Goal: Task Accomplishment & Management: Complete application form

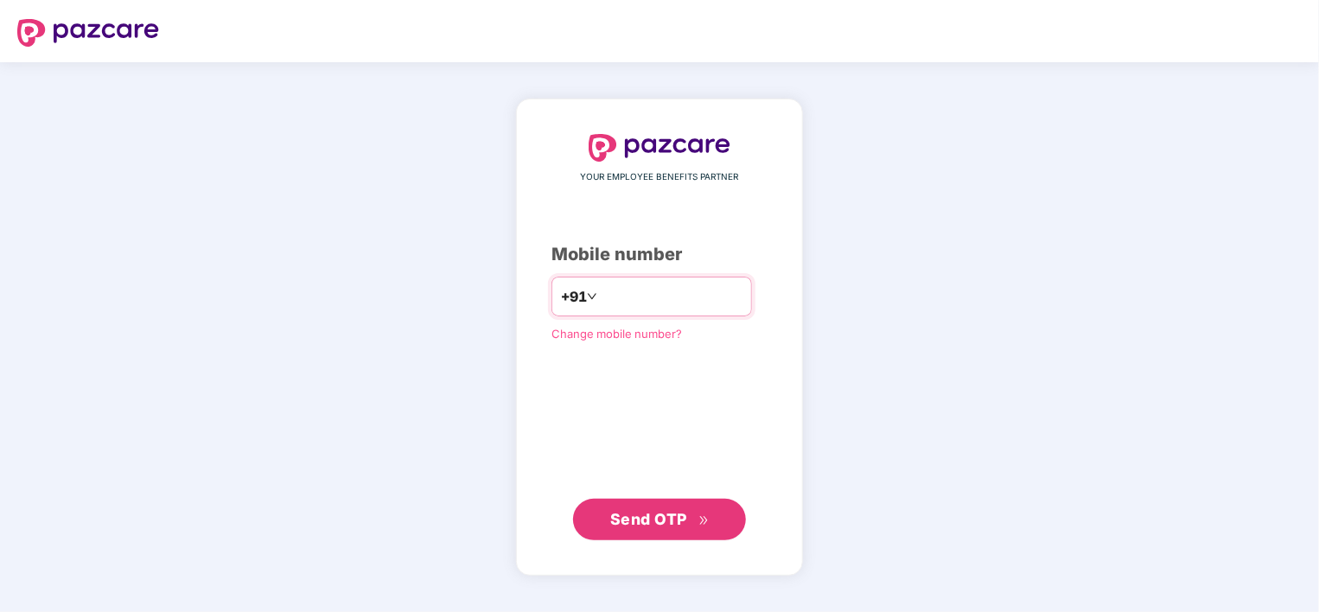
type input "**********"
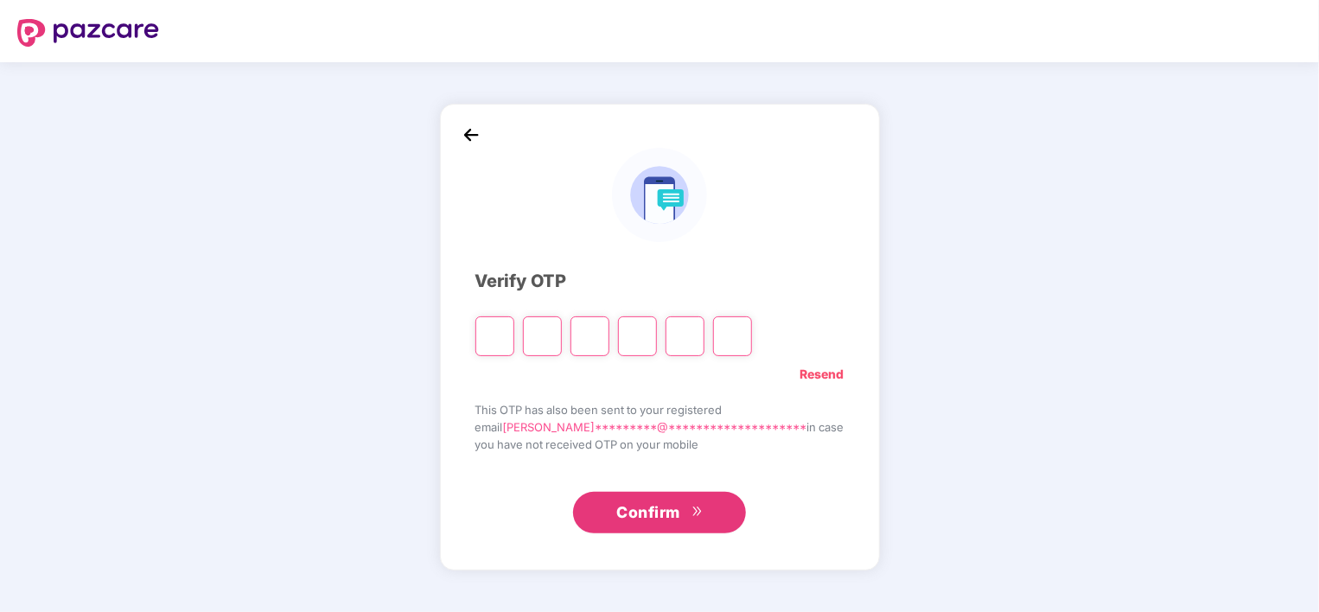
paste input "*"
type input "*"
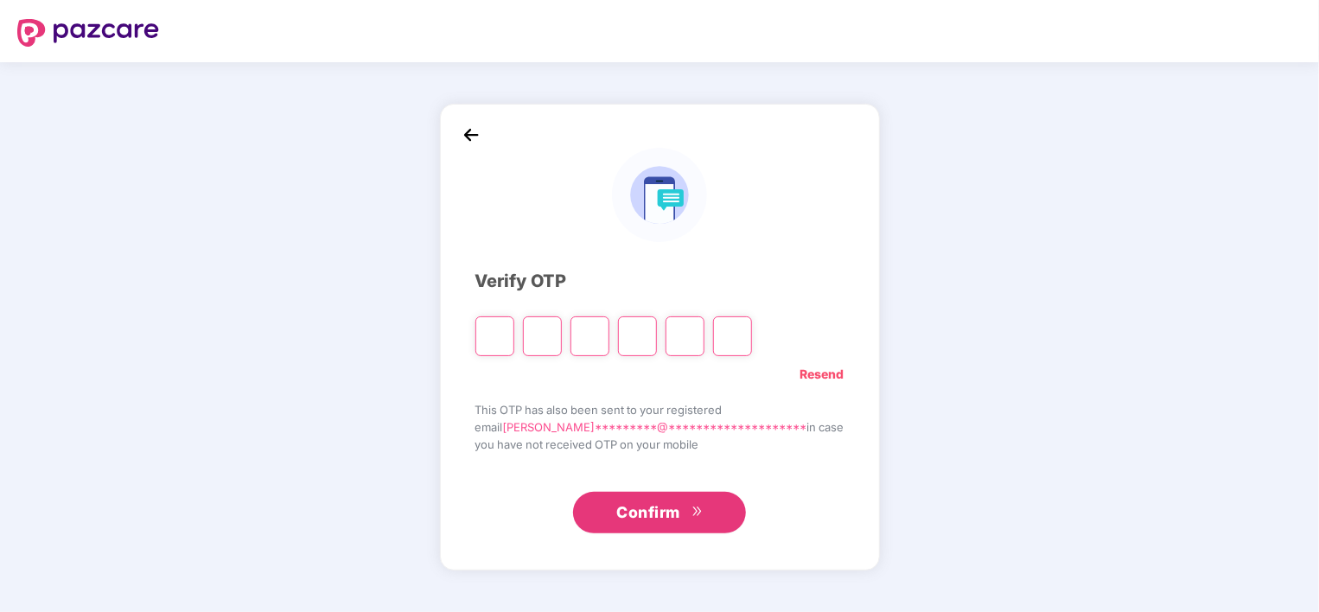
type input "*"
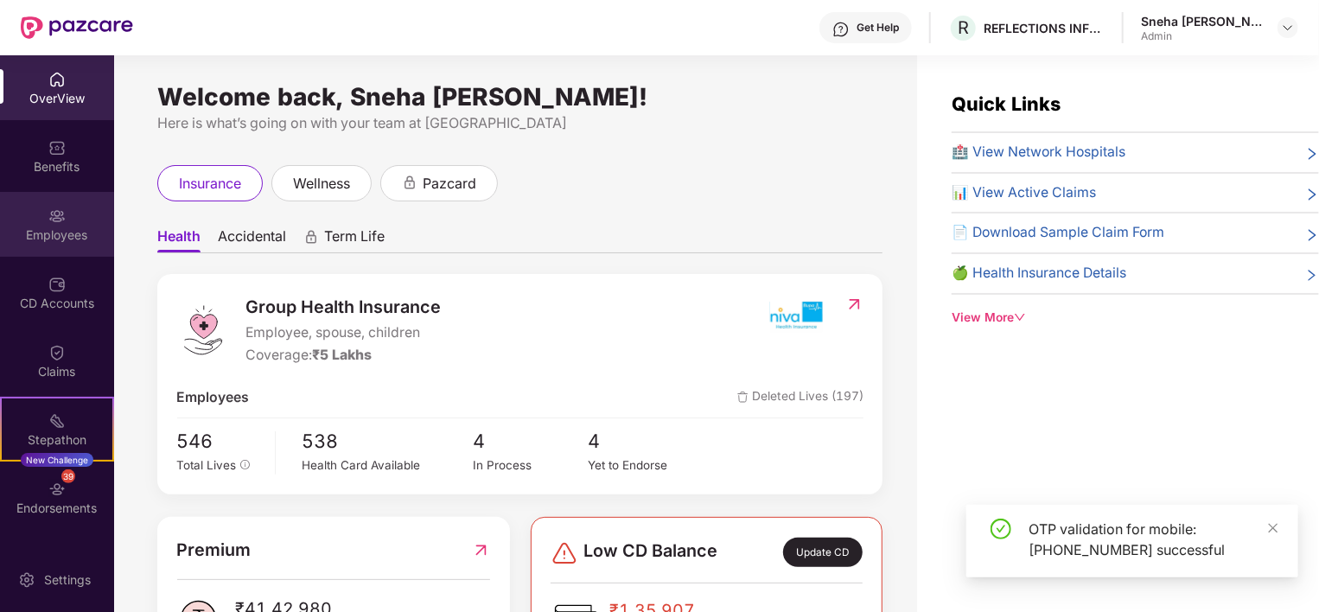
click at [48, 229] on div "Employees" at bounding box center [57, 235] width 114 height 17
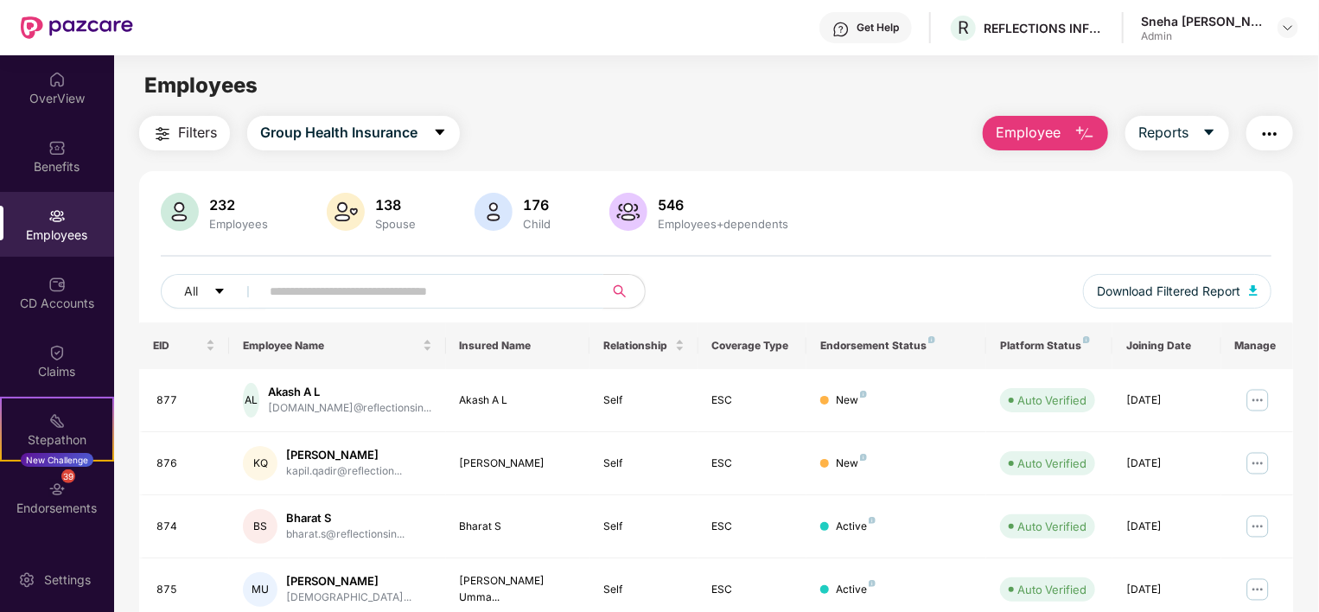
click at [288, 297] on input "text" at bounding box center [425, 291] width 310 height 26
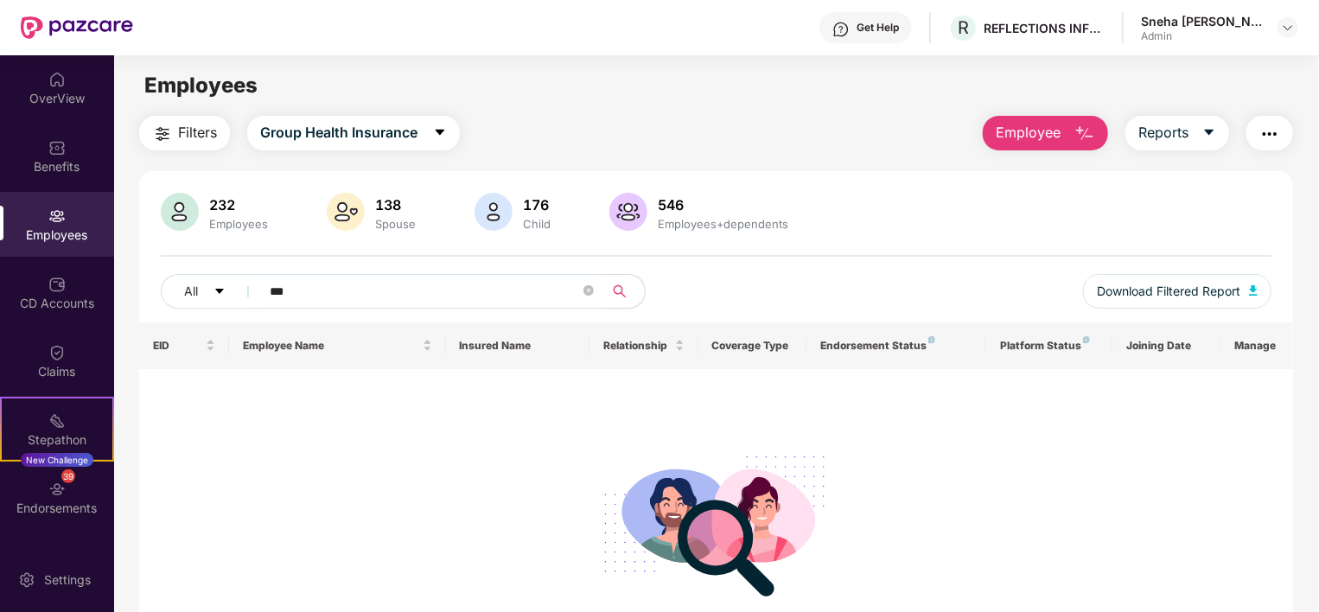
type input "***"
drag, startPoint x: 315, startPoint y: 294, endPoint x: 227, endPoint y: 293, distance: 88.2
click at [227, 293] on div "All ***" at bounding box center [438, 291] width 555 height 35
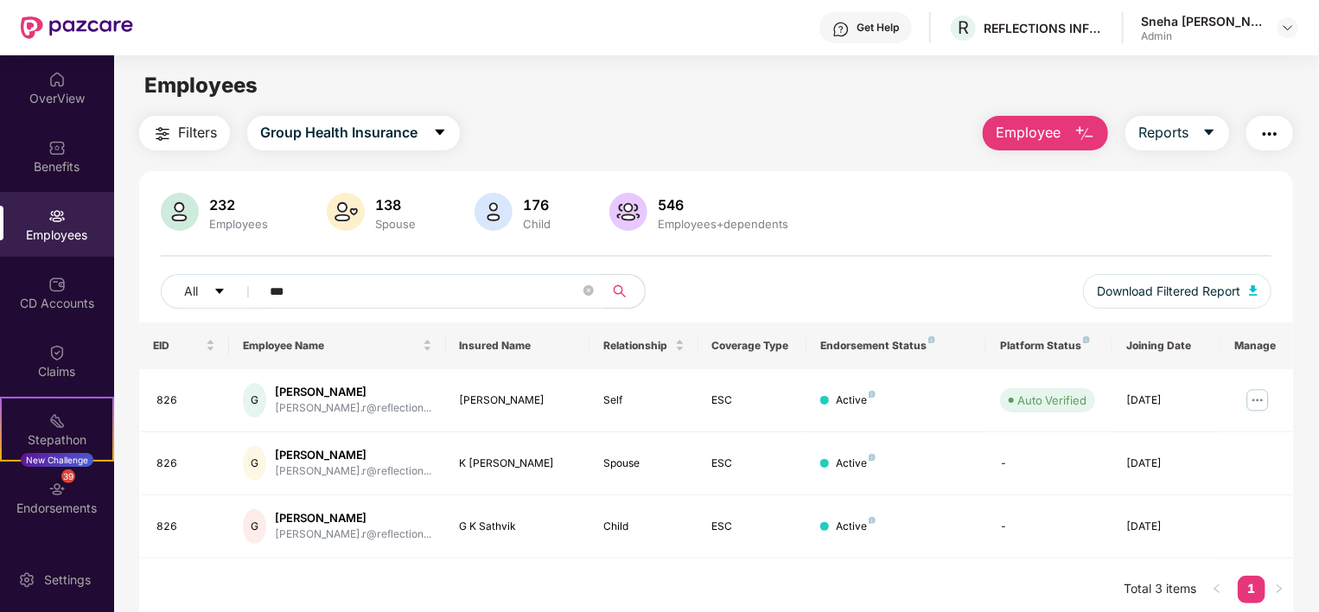
type input "***"
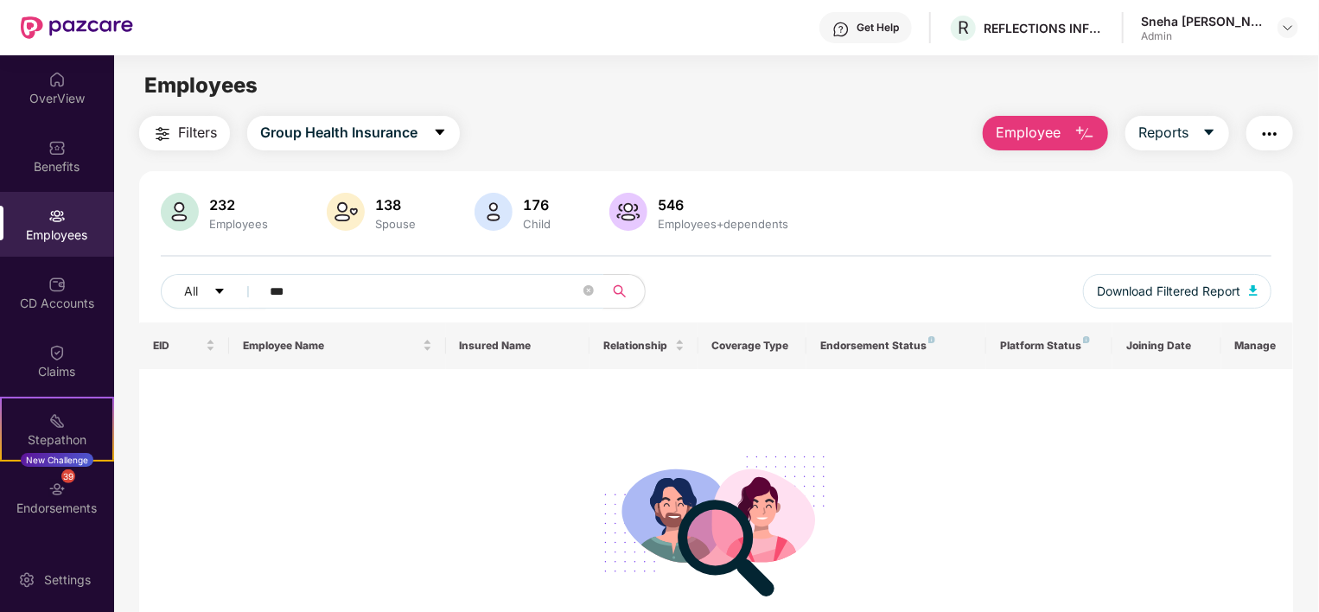
scroll to position [107, 0]
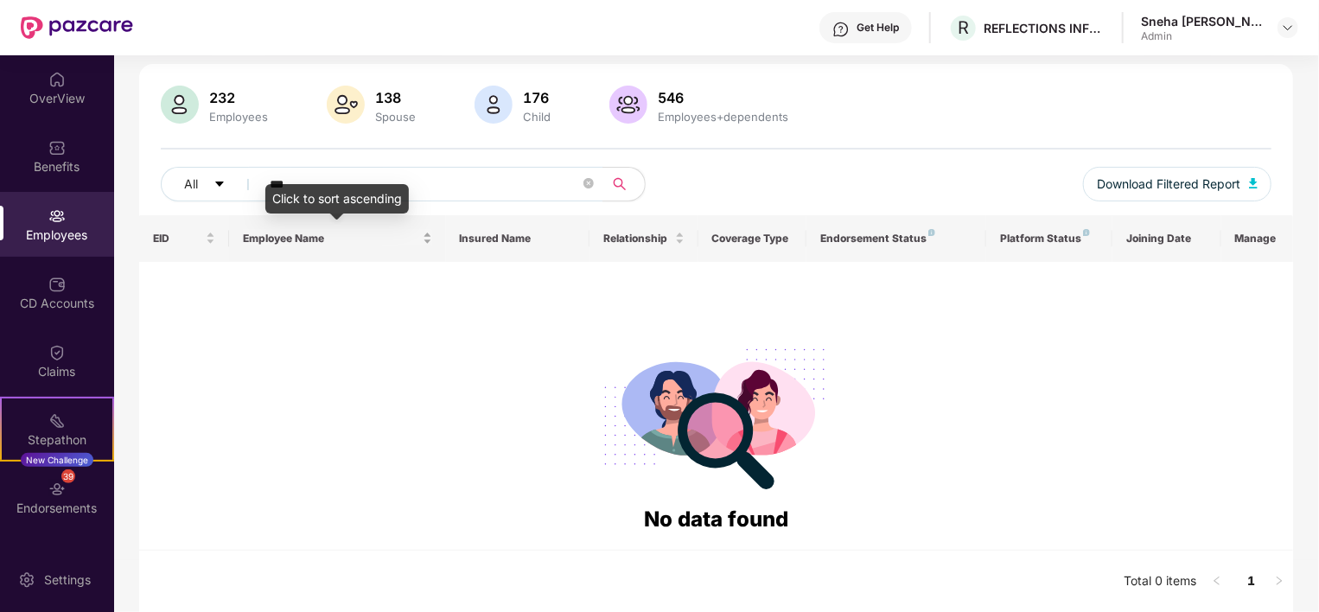
click at [304, 240] on span "Employee Name" at bounding box center [331, 239] width 176 height 14
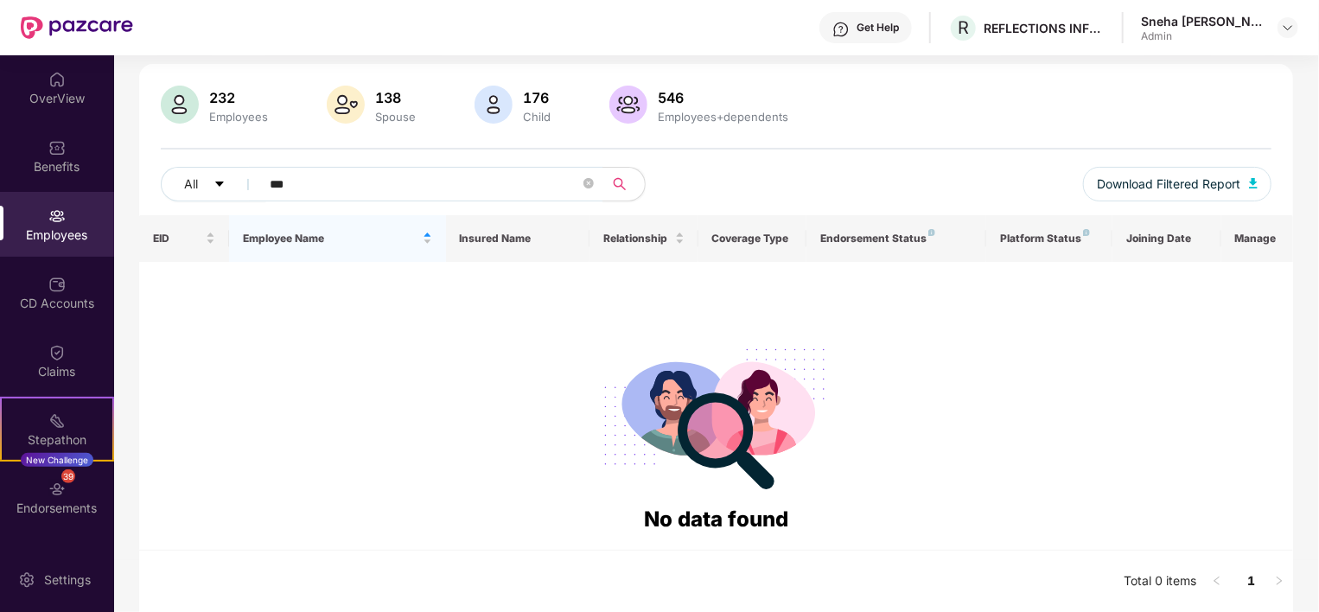
scroll to position [0, 0]
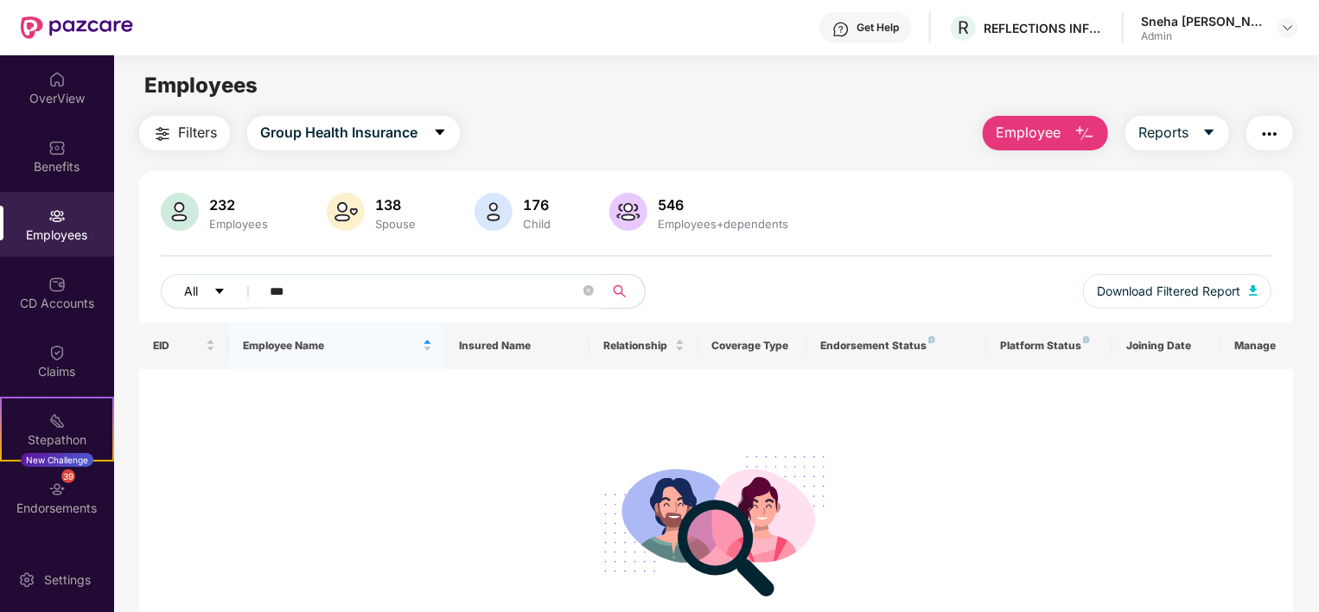
drag, startPoint x: 318, startPoint y: 291, endPoint x: 241, endPoint y: 288, distance: 77.0
click at [241, 288] on div "All ***" at bounding box center [438, 291] width 555 height 35
type input "****"
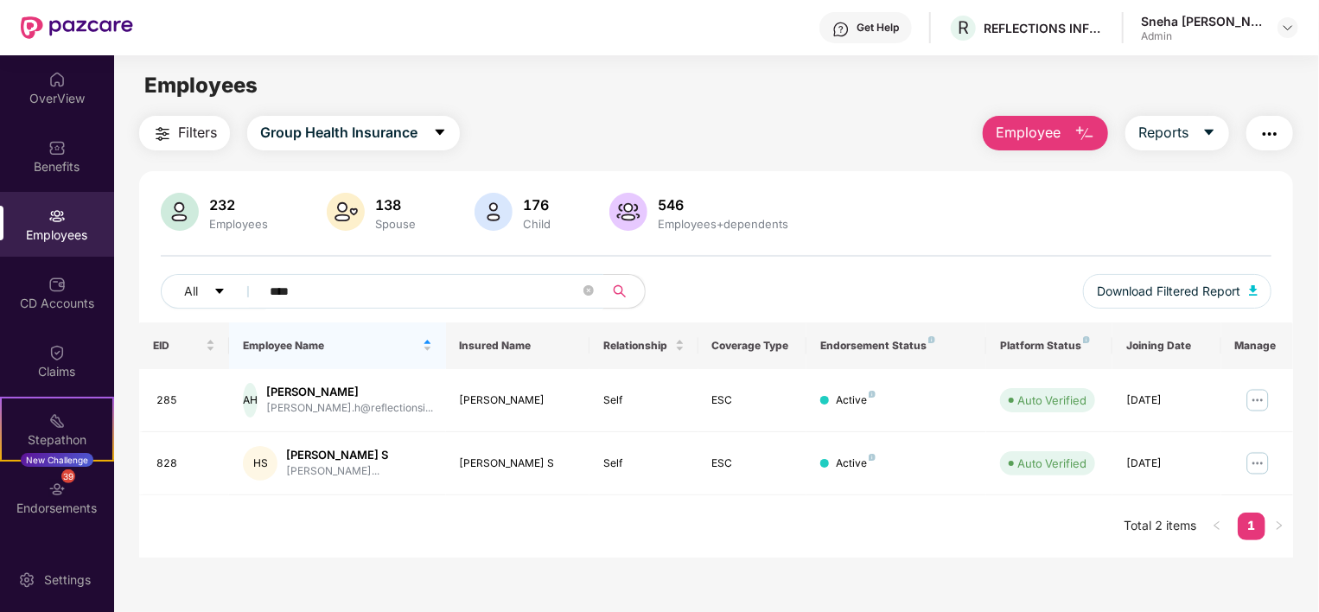
click at [346, 540] on div "EID Employee Name Insured Name Relationship Coverage Type Endorsement Status Pl…" at bounding box center [716, 440] width 1154 height 235
drag, startPoint x: 306, startPoint y: 285, endPoint x: 227, endPoint y: 297, distance: 79.6
click at [227, 297] on div "All ****" at bounding box center [438, 291] width 555 height 35
click at [585, 291] on icon "close-circle" at bounding box center [589, 290] width 10 height 10
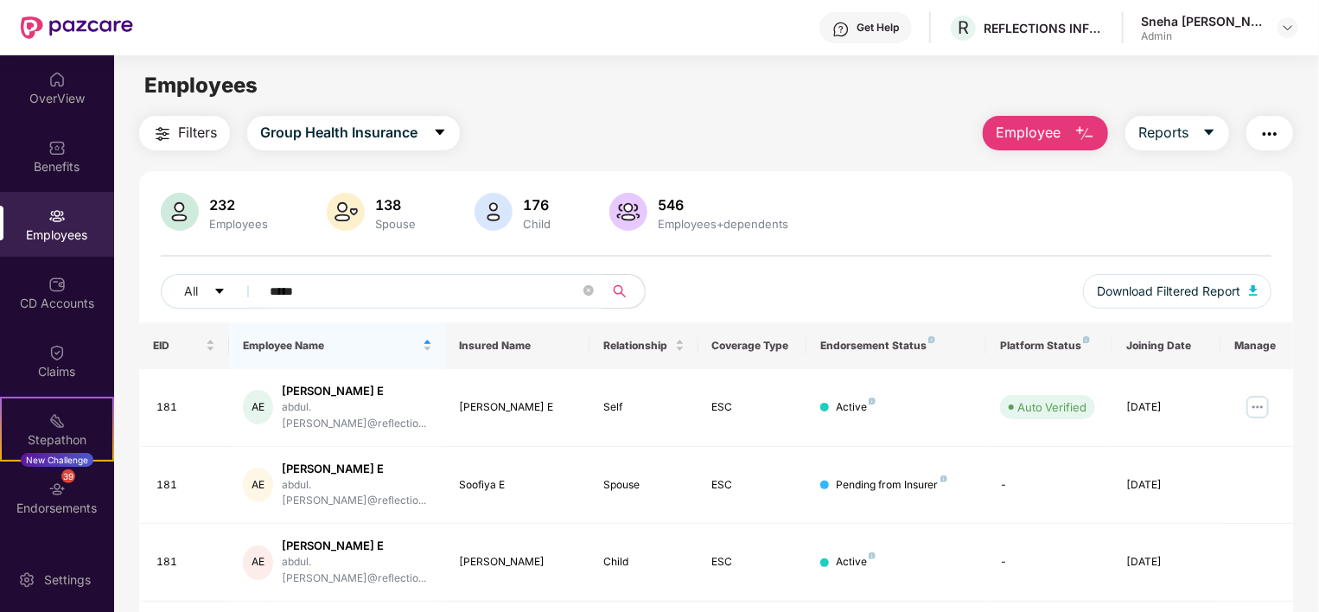
type input "*****"
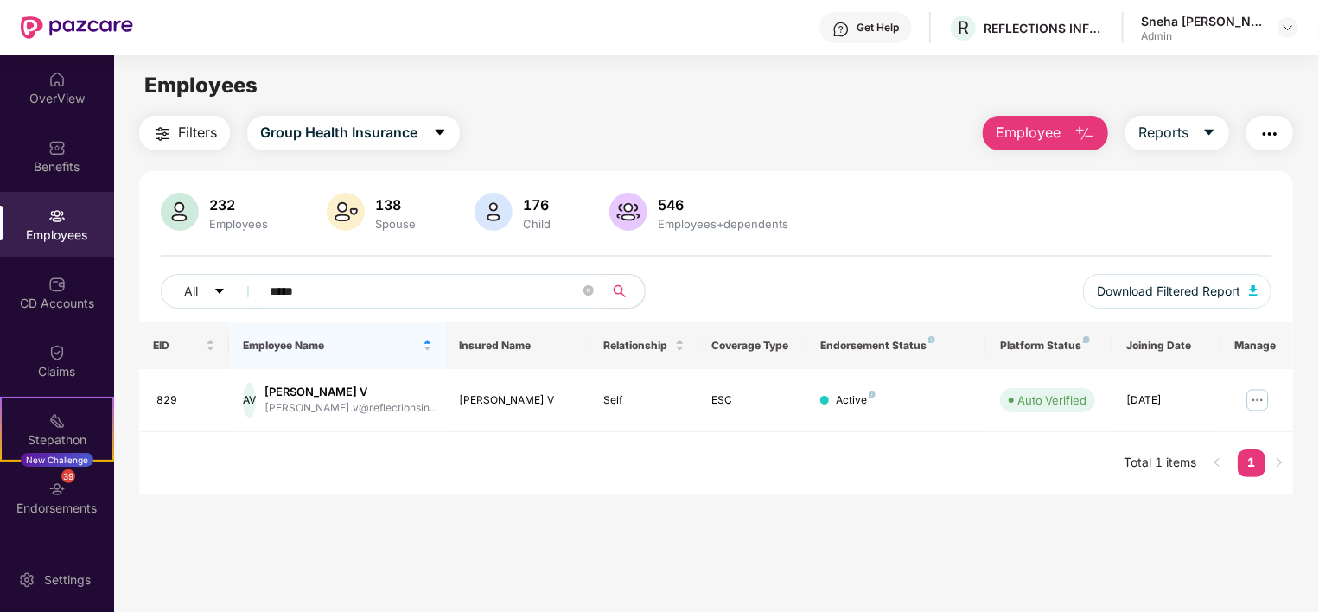
click at [375, 501] on main "Employees Filters Group Health Insurance Employee Reports 232 Employees 138 Spo…" at bounding box center [716, 361] width 1204 height 612
drag, startPoint x: 329, startPoint y: 291, endPoint x: 149, endPoint y: 289, distance: 179.9
click at [149, 289] on div "232 Employees 138 Spouse 176 Child 546 Employees+dependents All ***** Download …" at bounding box center [716, 258] width 1154 height 130
type input "*****"
click at [481, 469] on div "EID Employee Name Insured Name Relationship Coverage Type Endorsement Status Pl…" at bounding box center [716, 409] width 1154 height 172
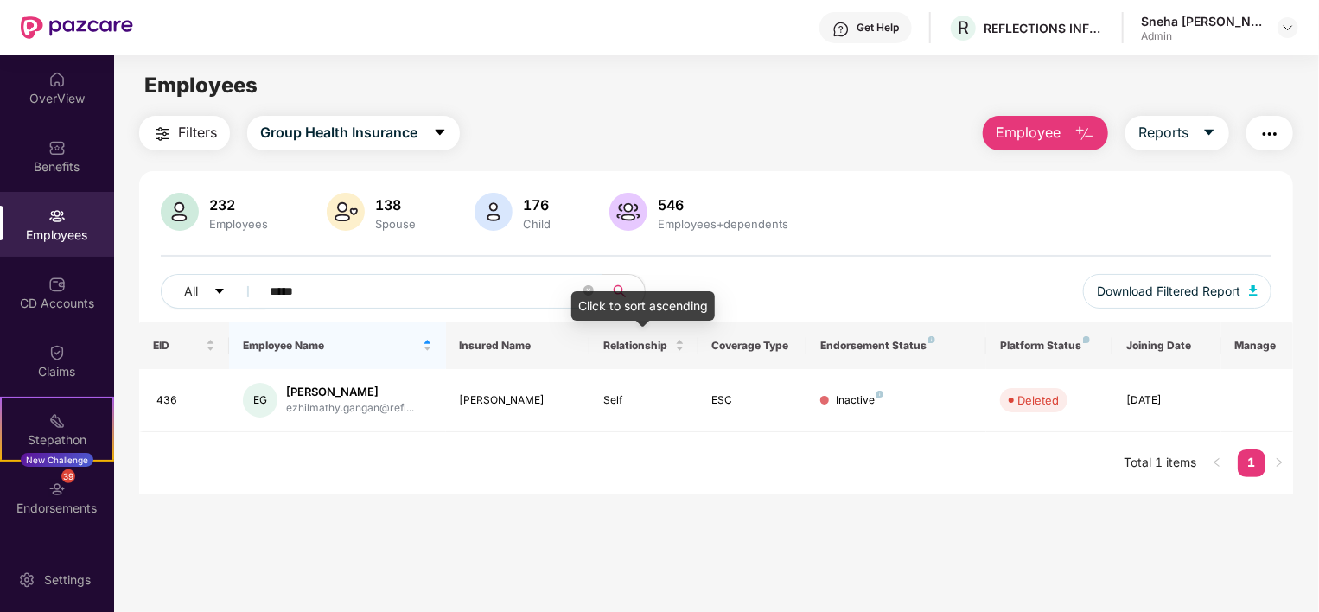
click at [589, 295] on div "Click to sort ascending" at bounding box center [644, 305] width 144 height 29
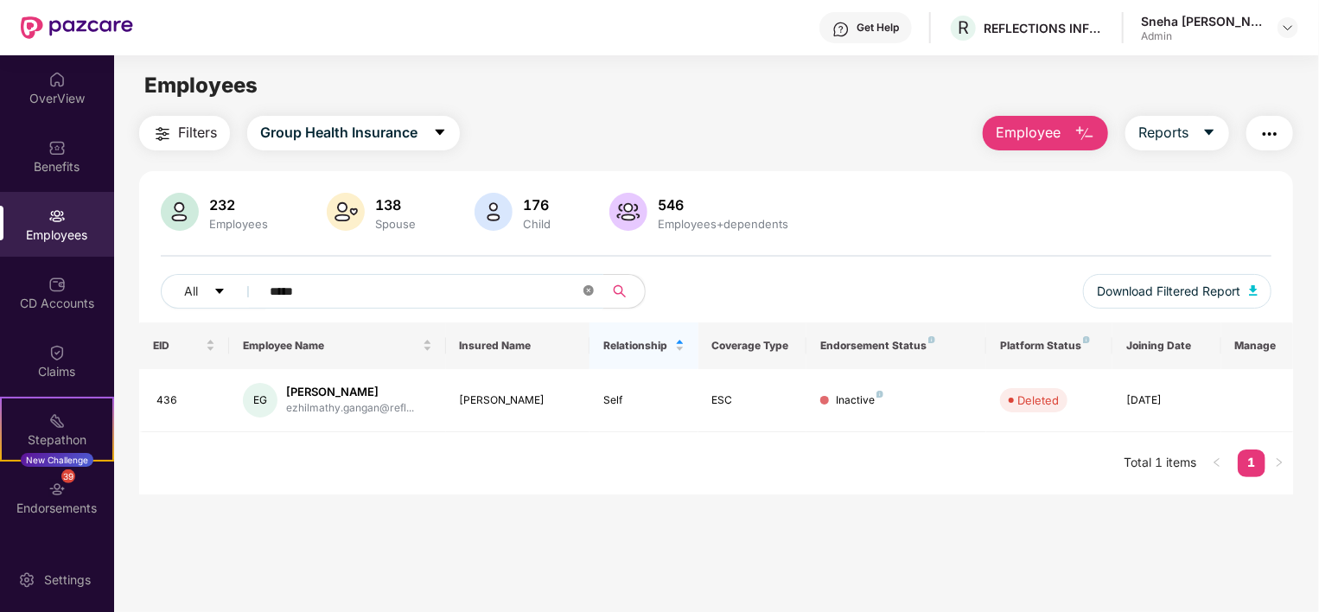
click at [588, 292] on icon "close-circle" at bounding box center [589, 290] width 10 height 10
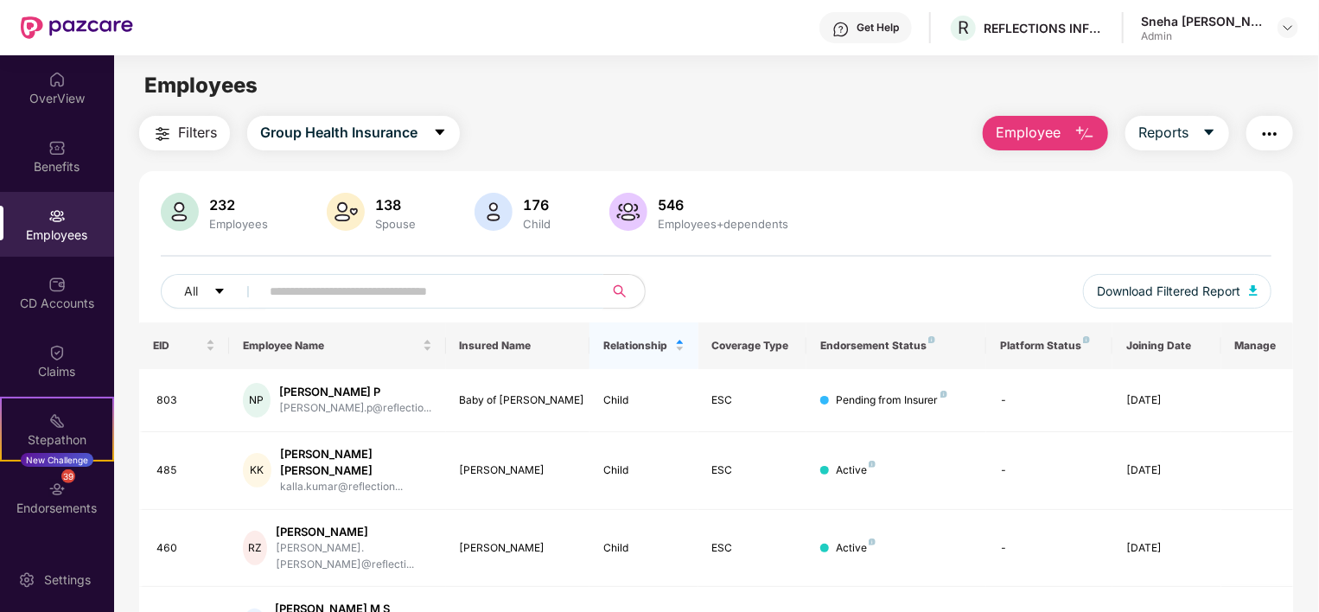
click at [49, 227] on div "Employees" at bounding box center [57, 235] width 114 height 17
click at [673, 349] on div "Relationship" at bounding box center [644, 345] width 80 height 16
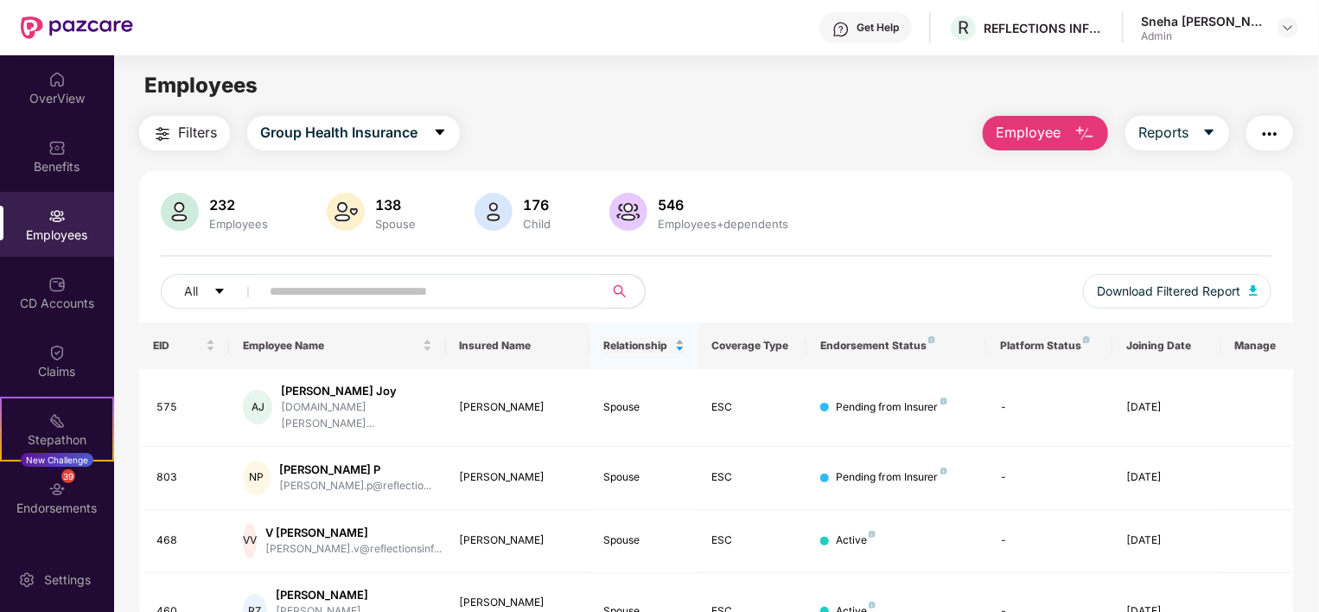
click at [675, 349] on div "Relationship" at bounding box center [644, 345] width 80 height 16
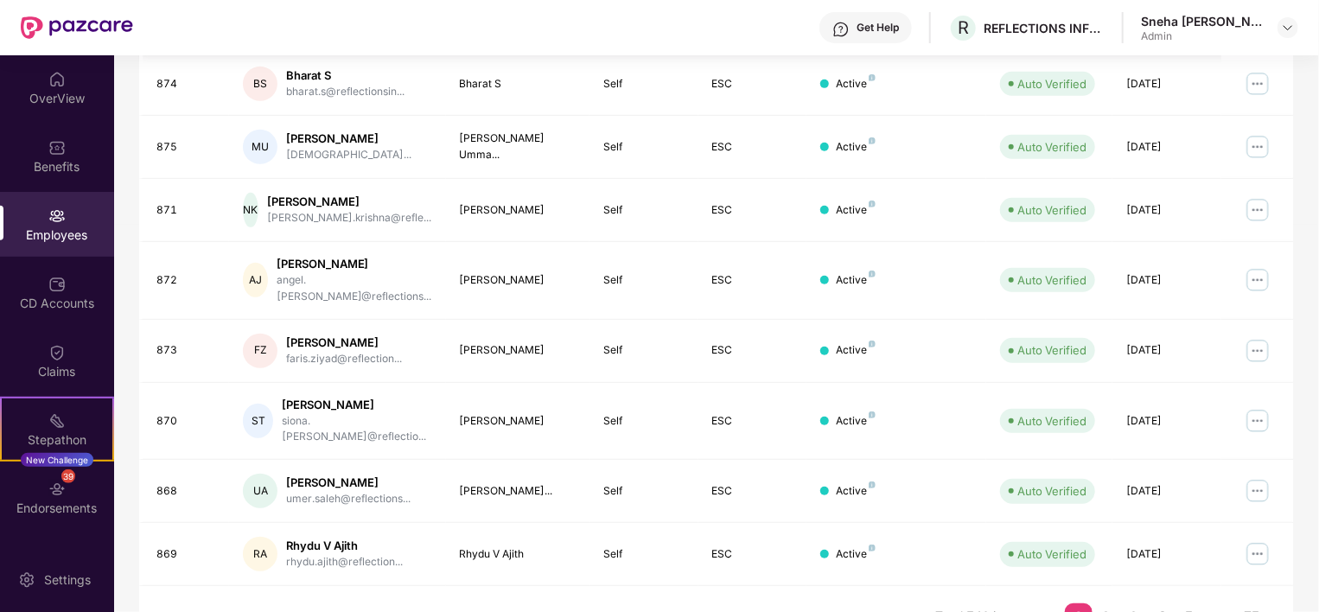
scroll to position [448, 0]
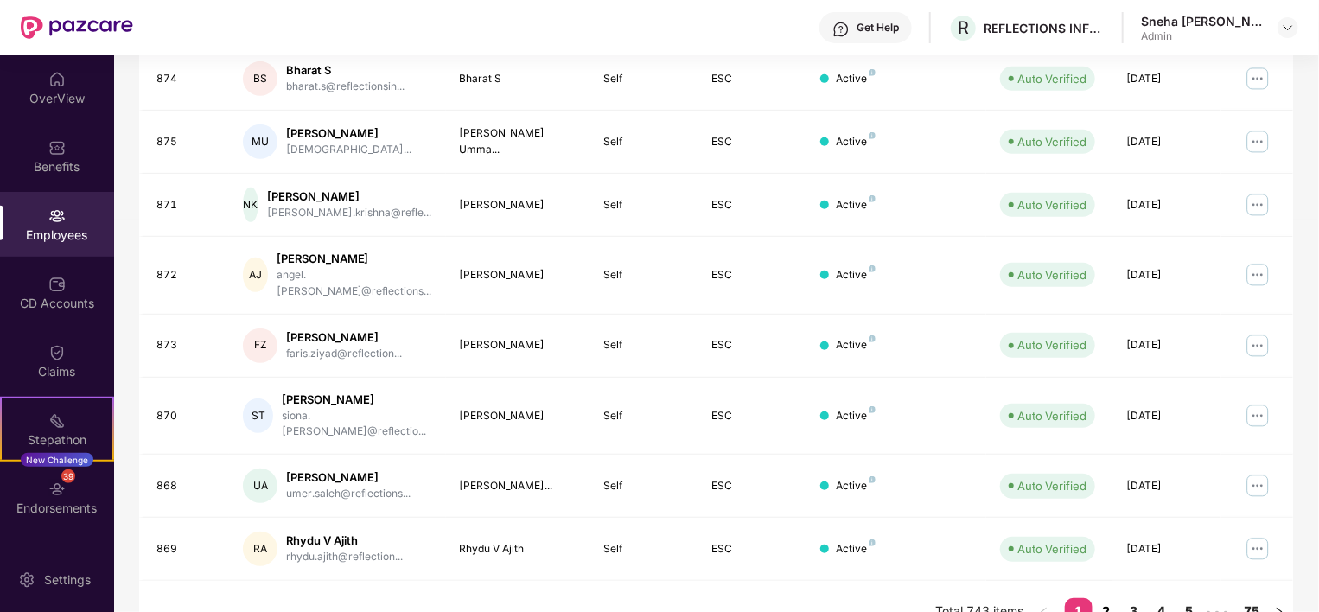
click at [1107, 598] on link "2" at bounding box center [1107, 611] width 28 height 26
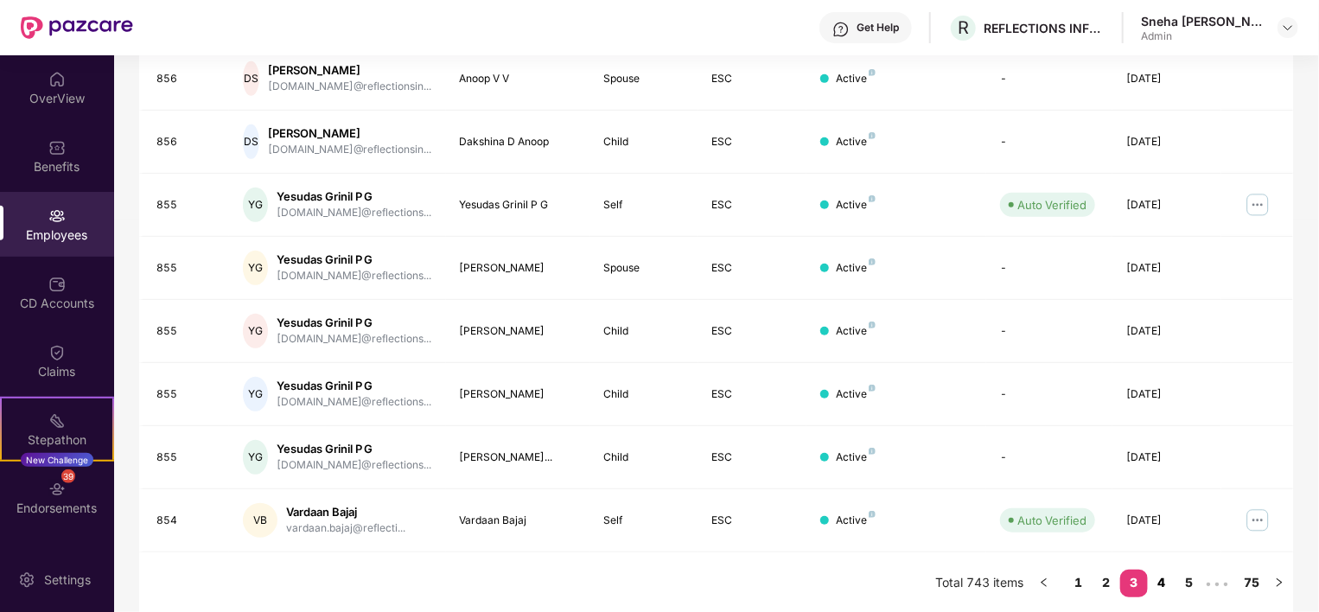
click at [1166, 583] on link "4" at bounding box center [1162, 583] width 28 height 26
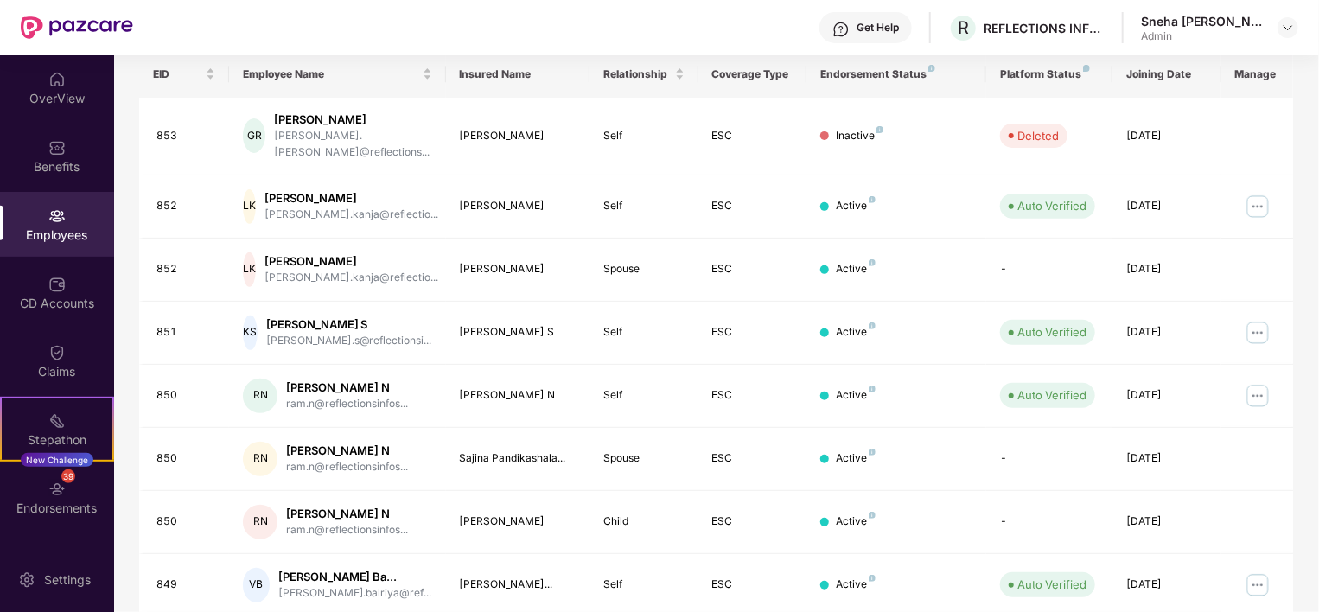
scroll to position [0, 0]
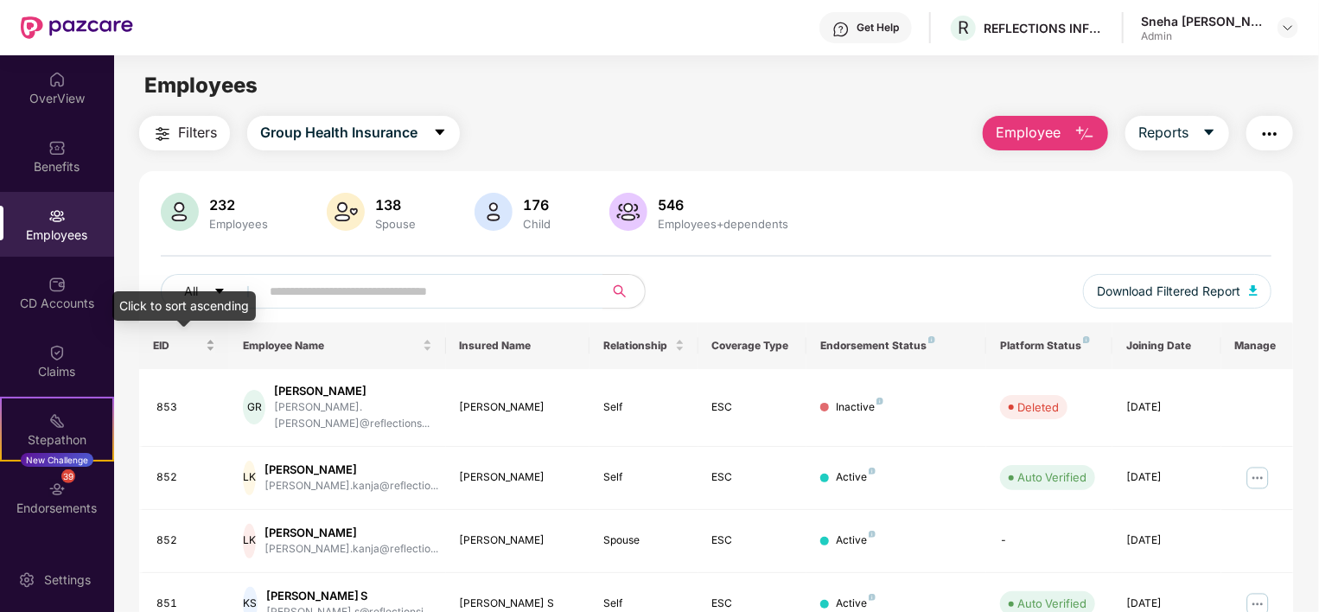
click at [208, 346] on div "EID" at bounding box center [184, 345] width 62 height 16
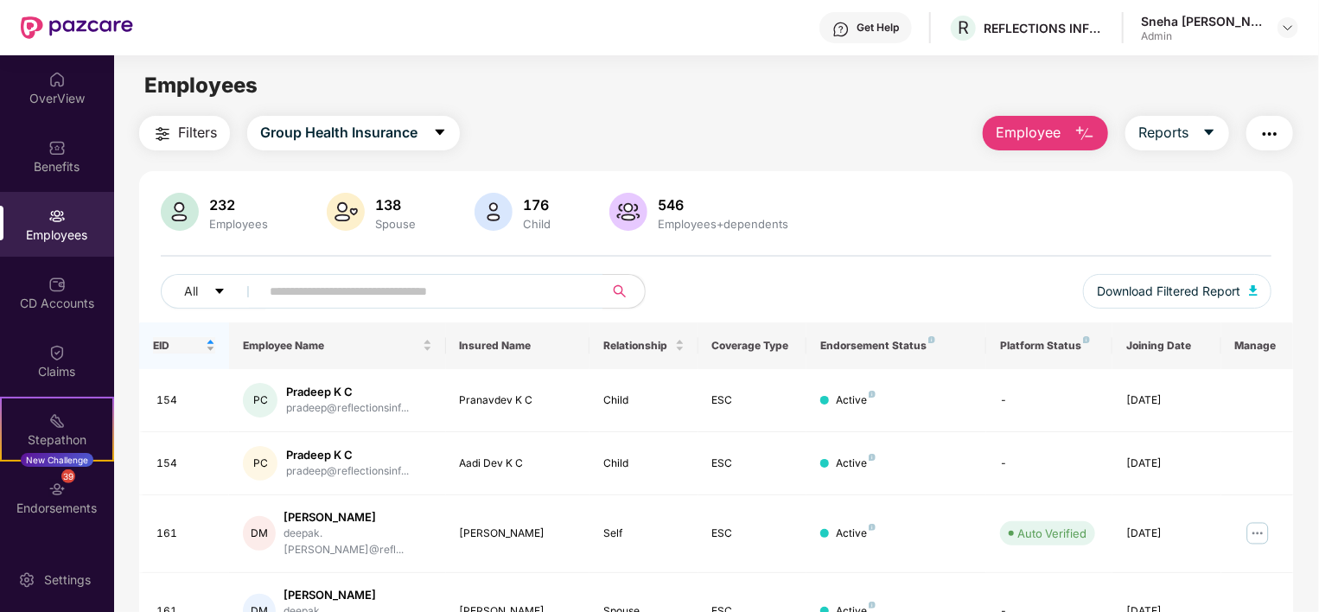
click at [208, 346] on div "EID" at bounding box center [184, 345] width 62 height 16
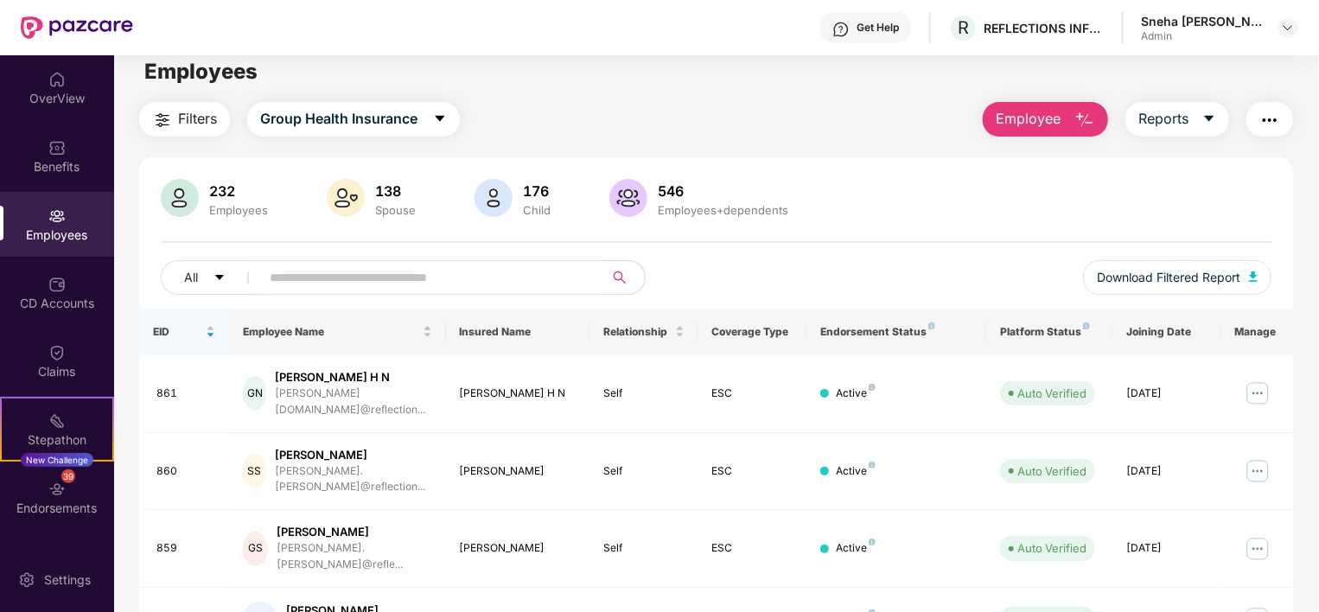
scroll to position [2, 0]
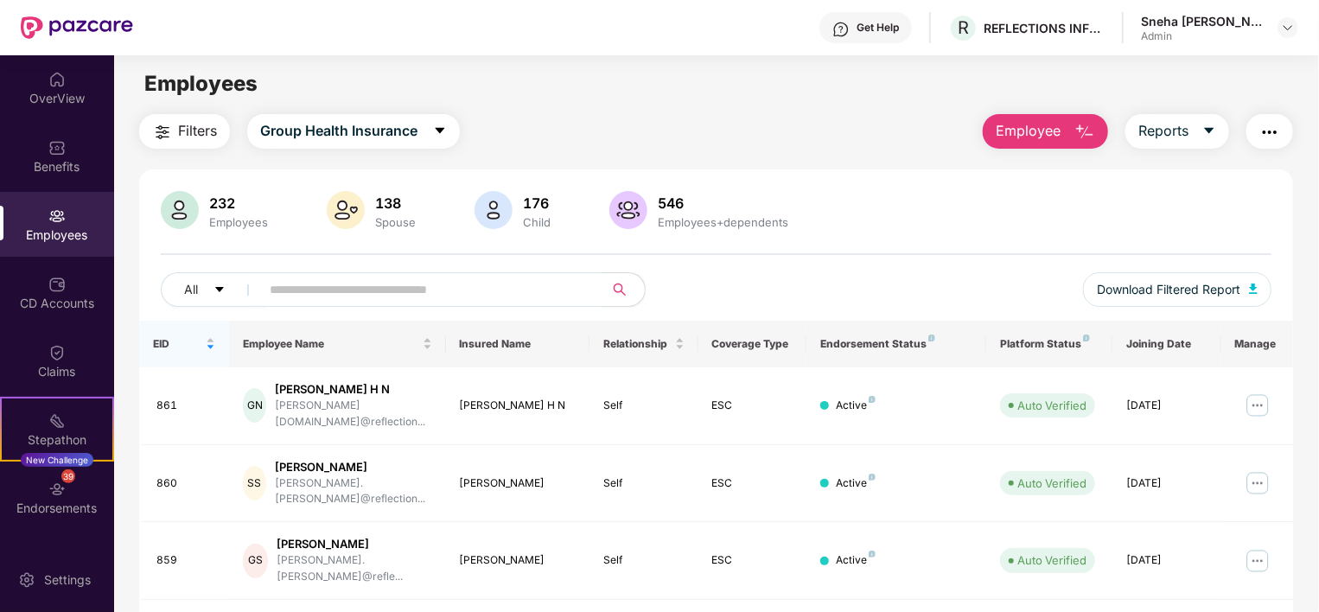
click at [1091, 131] on img "button" at bounding box center [1085, 132] width 21 height 21
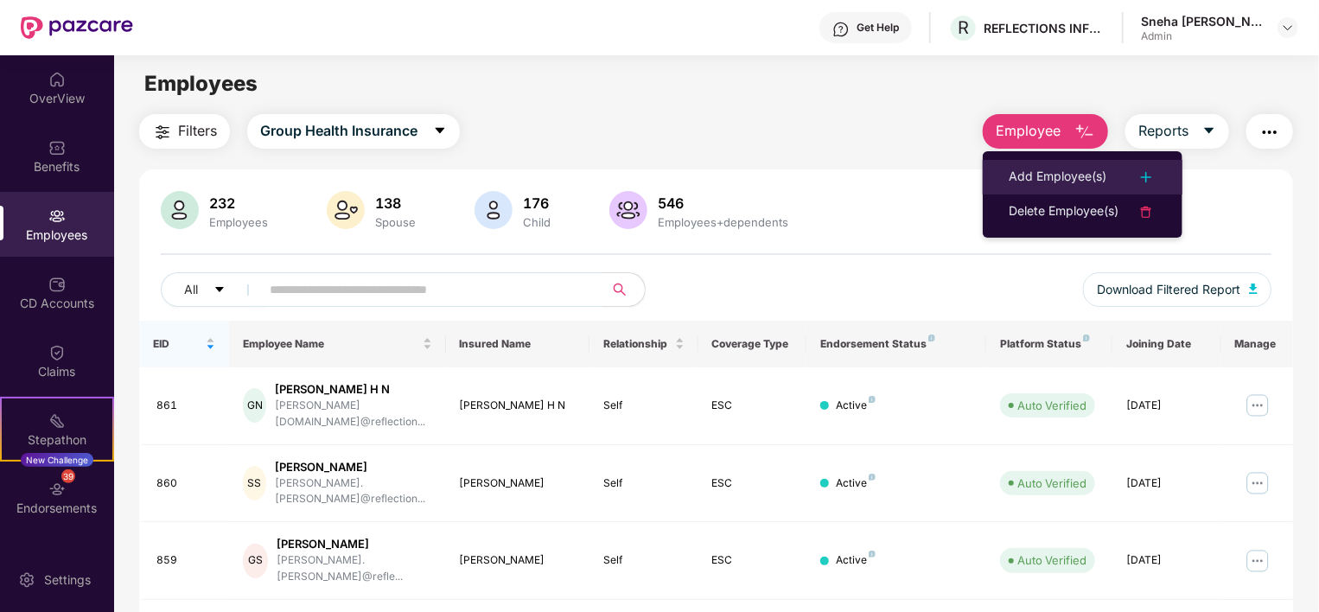
click at [1083, 172] on div "Add Employee(s)" at bounding box center [1058, 177] width 98 height 21
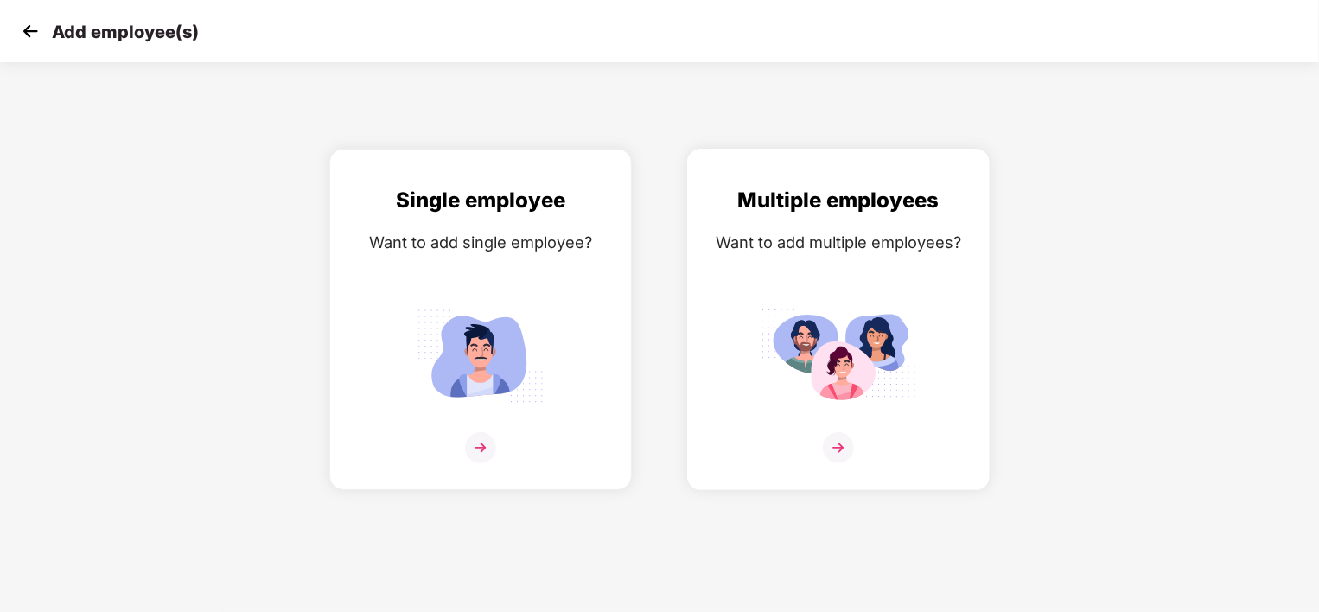
click at [832, 376] on img at bounding box center [839, 356] width 156 height 108
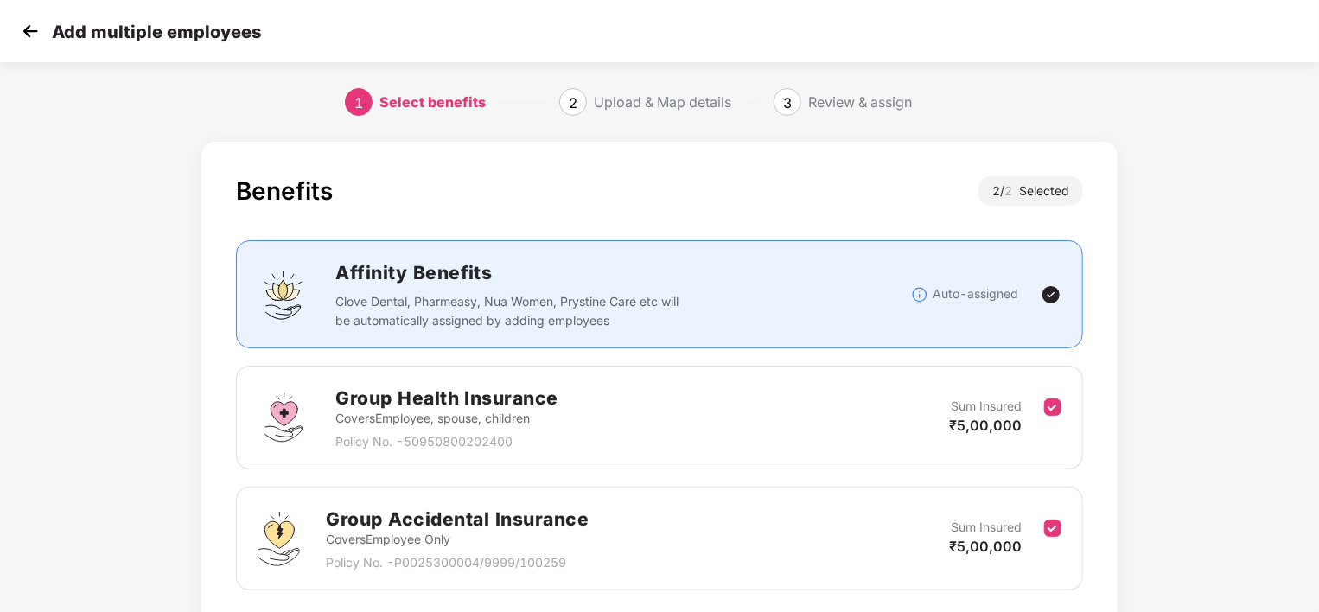
scroll to position [128, 0]
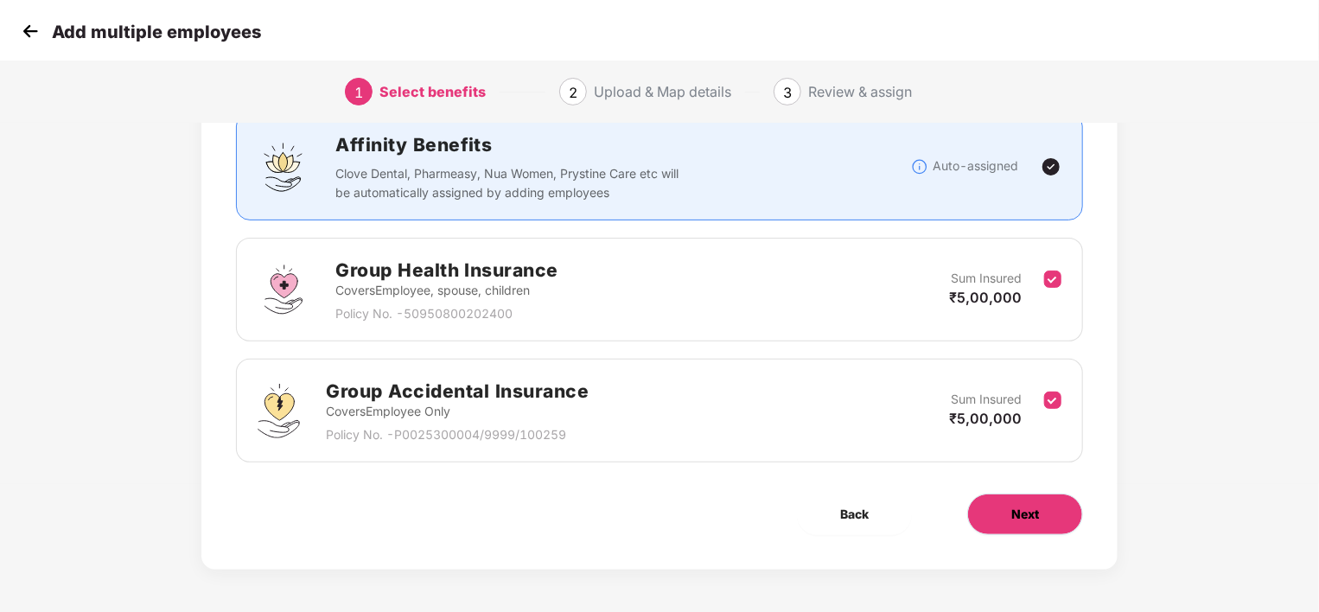
click at [1019, 523] on button "Next" at bounding box center [1026, 515] width 116 height 42
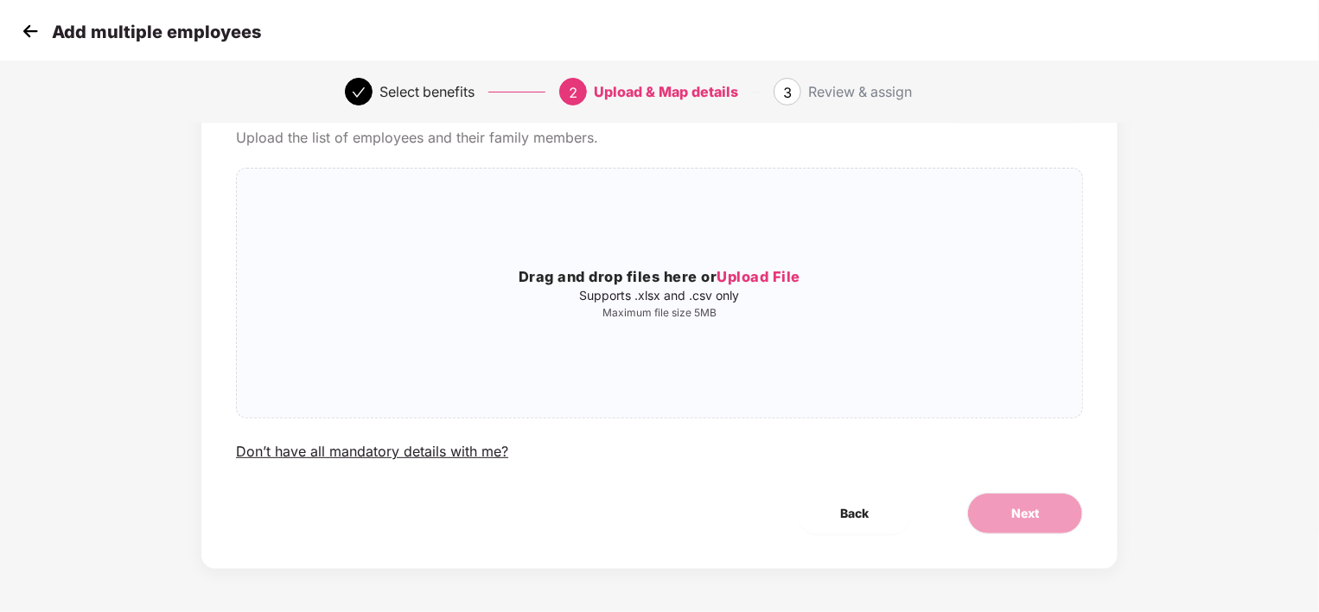
scroll to position [0, 0]
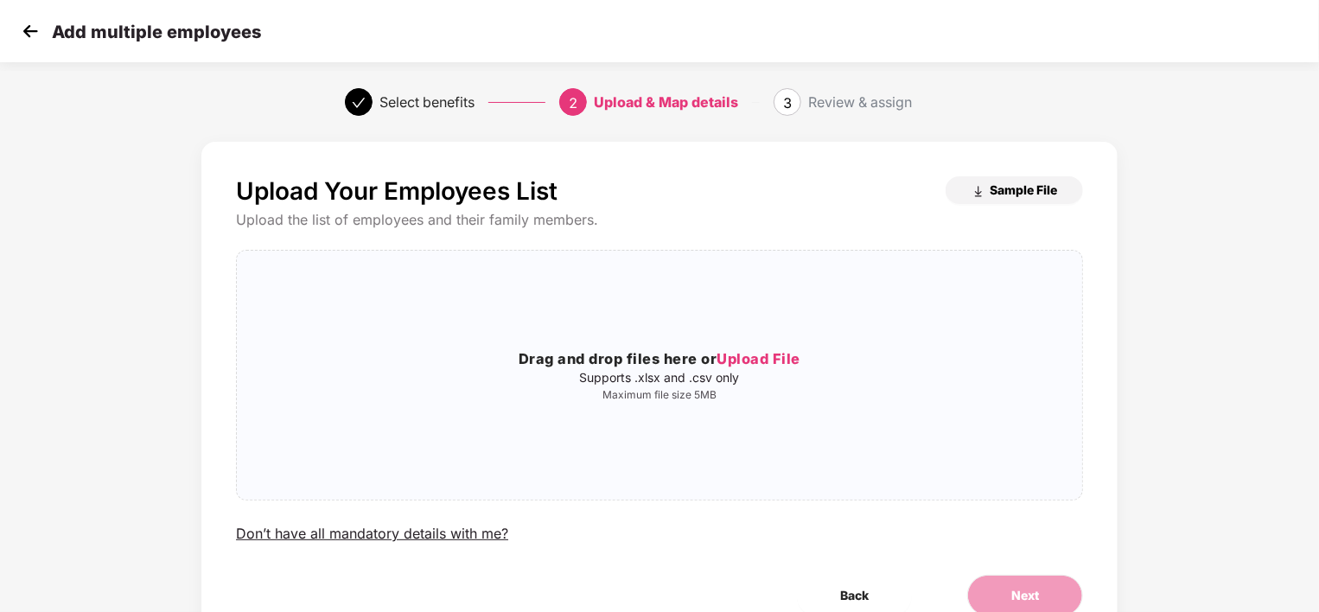
click at [981, 193] on img "button" at bounding box center [979, 192] width 14 height 14
click at [768, 353] on span "Upload File" at bounding box center [759, 358] width 84 height 17
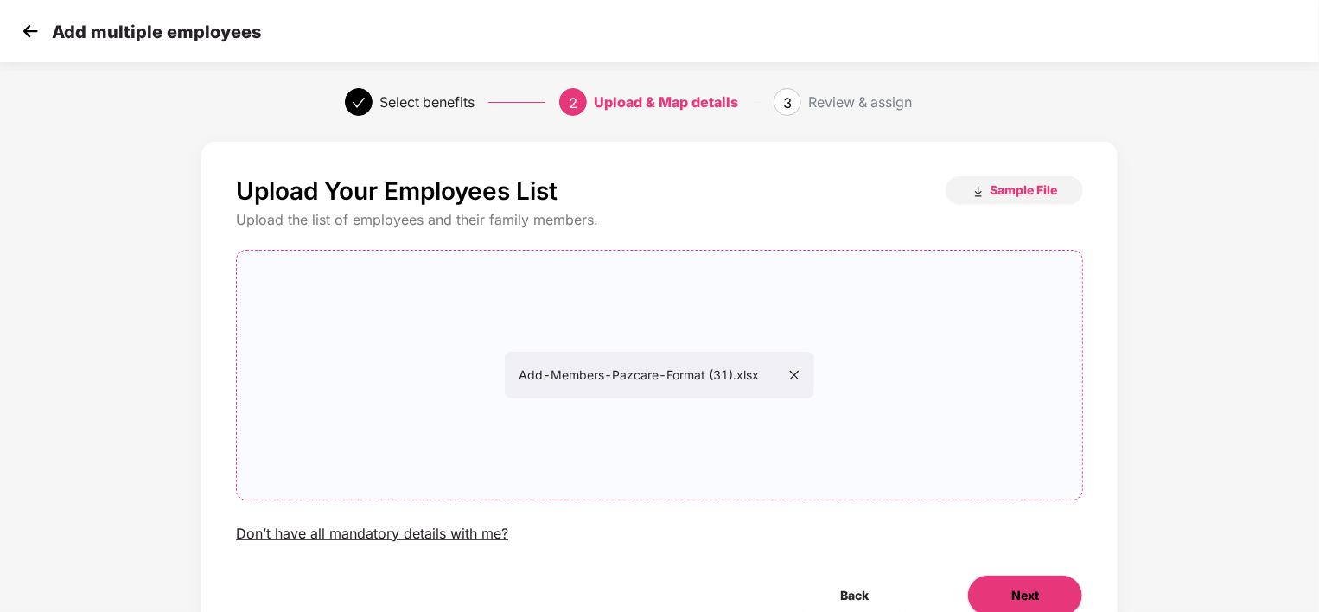
click at [1032, 595] on span "Next" at bounding box center [1026, 595] width 28 height 19
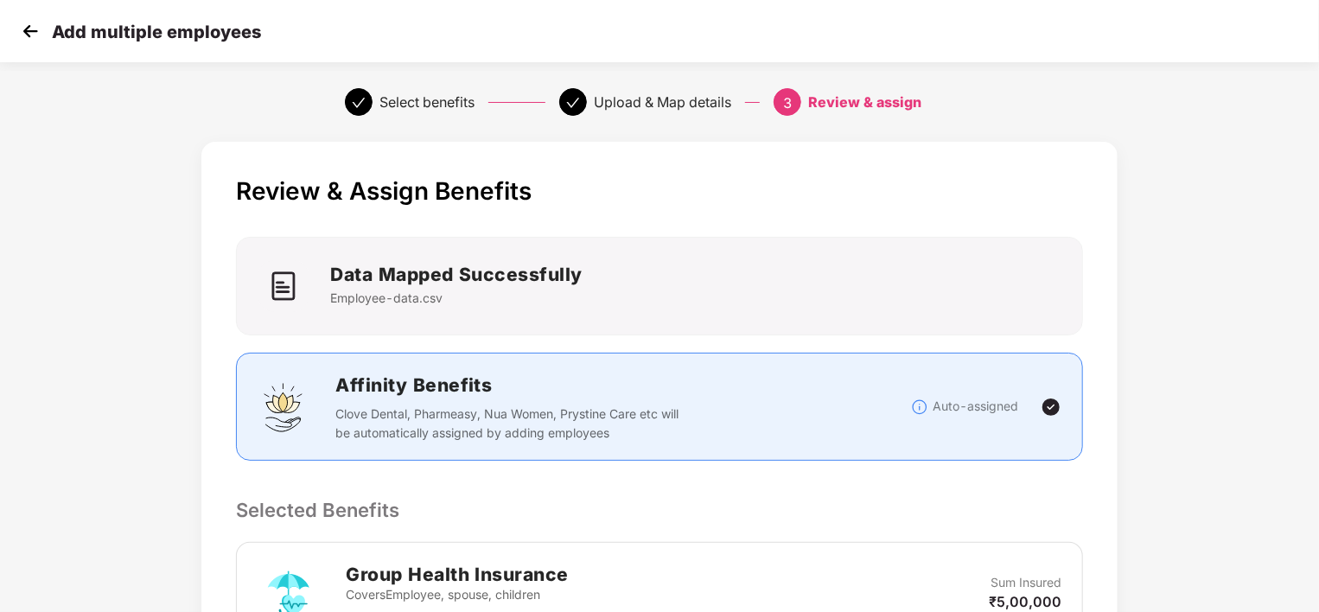
scroll to position [470, 0]
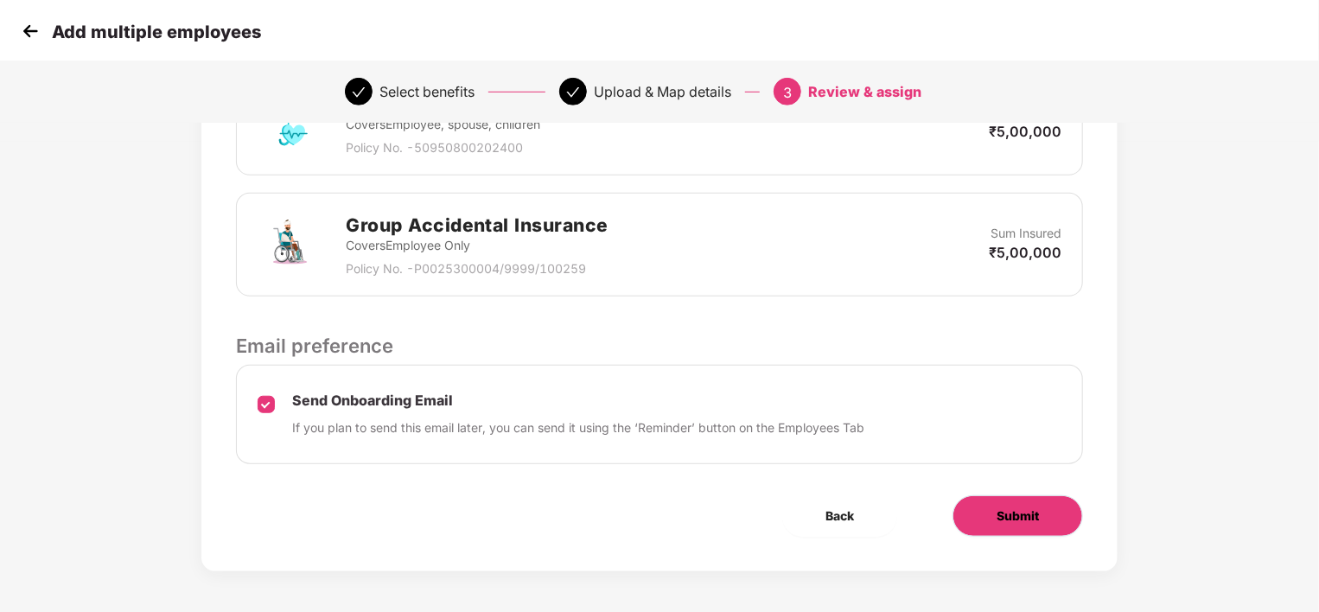
click at [1023, 507] on span "Submit" at bounding box center [1018, 516] width 42 height 19
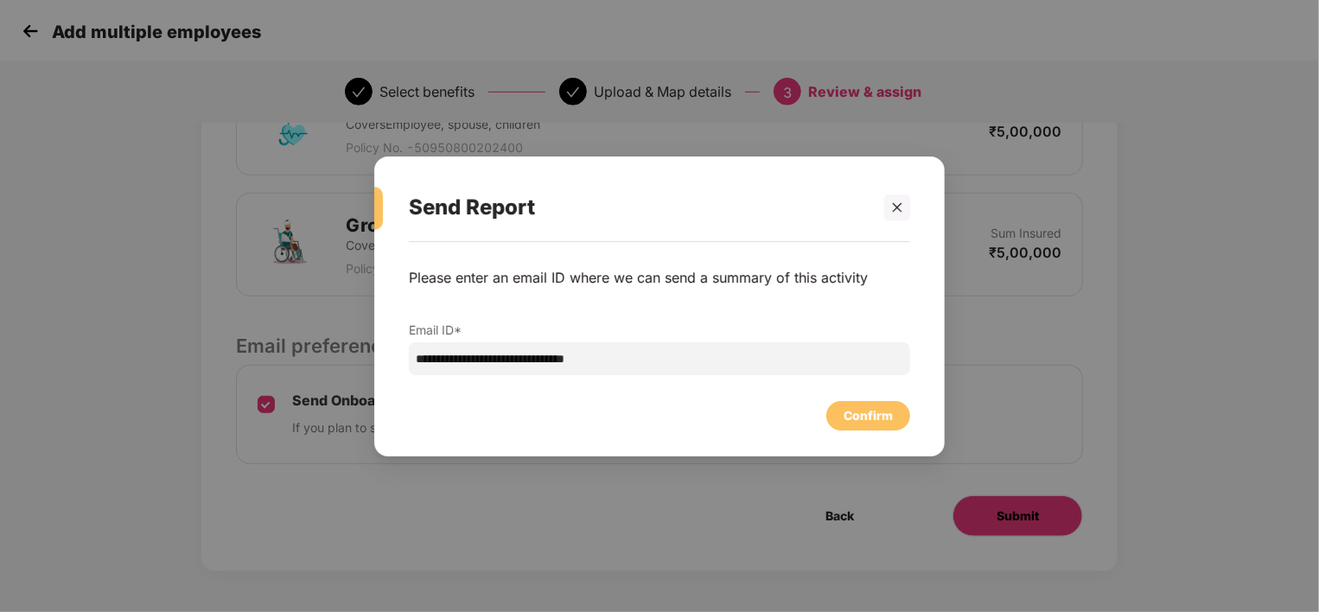
scroll to position [0, 0]
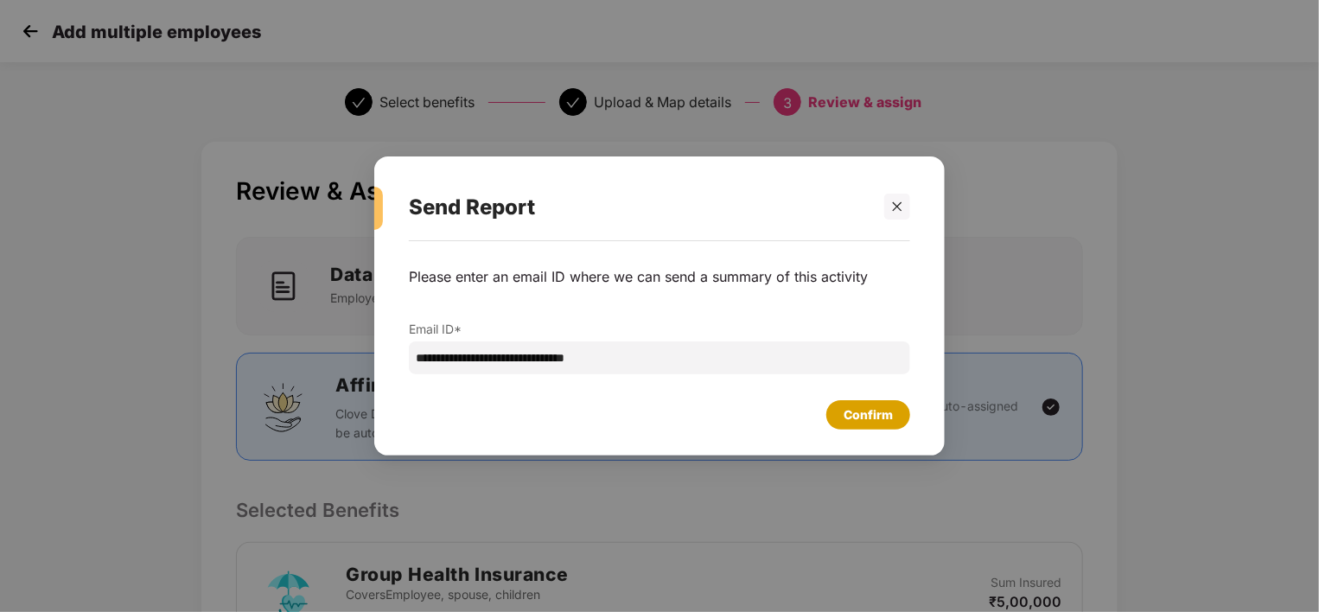
click at [886, 412] on div "Confirm" at bounding box center [868, 415] width 49 height 19
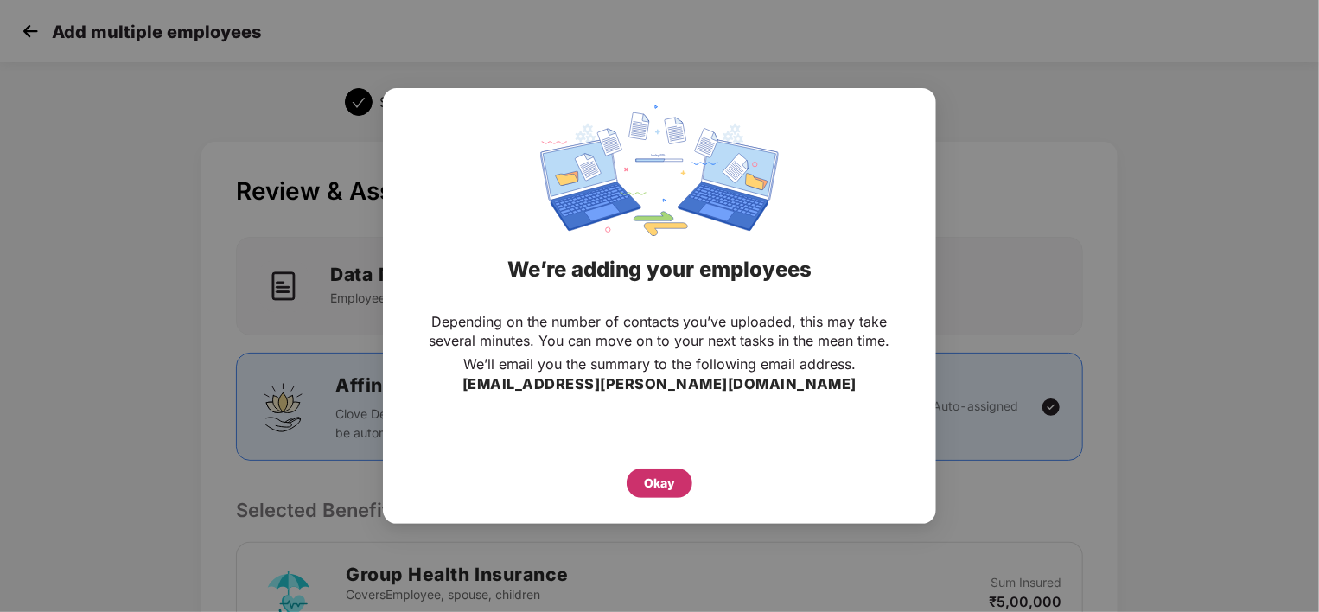
click at [670, 478] on div "Okay" at bounding box center [659, 483] width 31 height 19
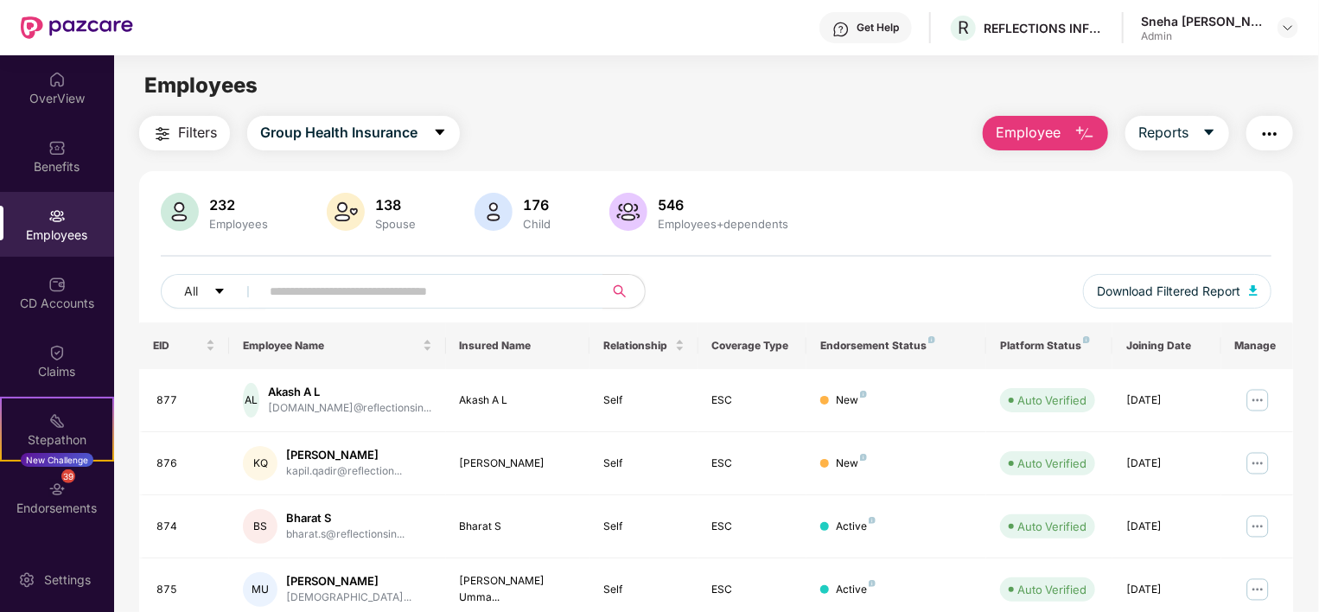
click at [1065, 131] on button "Employee" at bounding box center [1045, 133] width 125 height 35
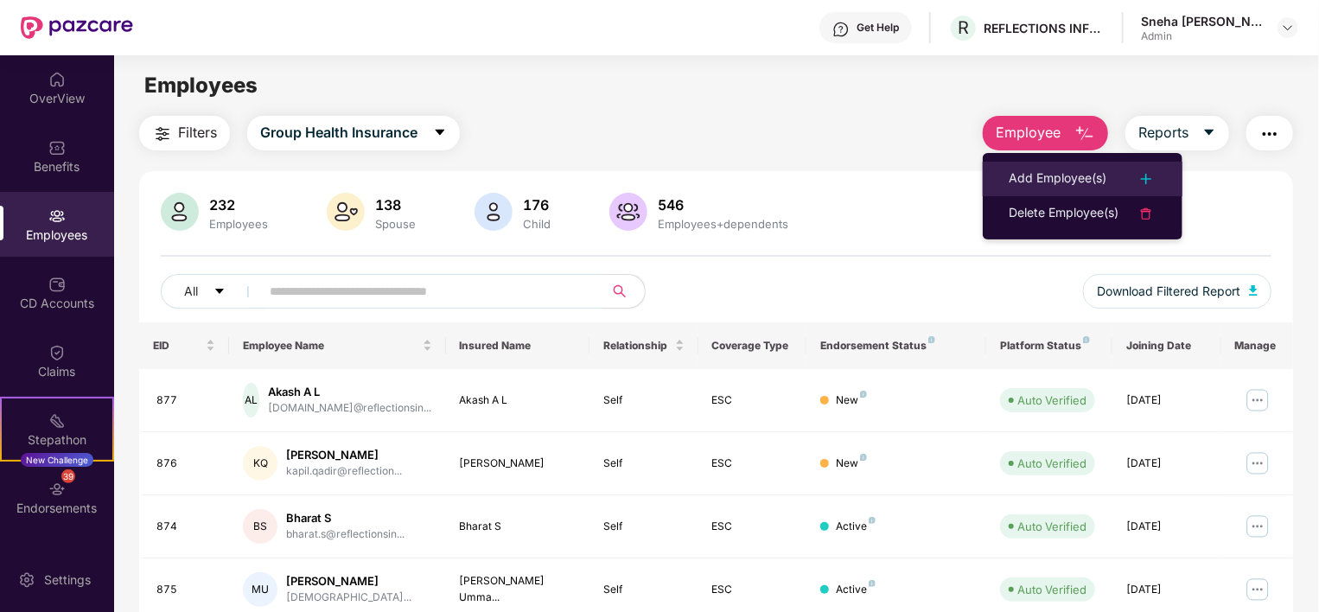
click at [1076, 182] on div "Add Employee(s)" at bounding box center [1058, 179] width 98 height 21
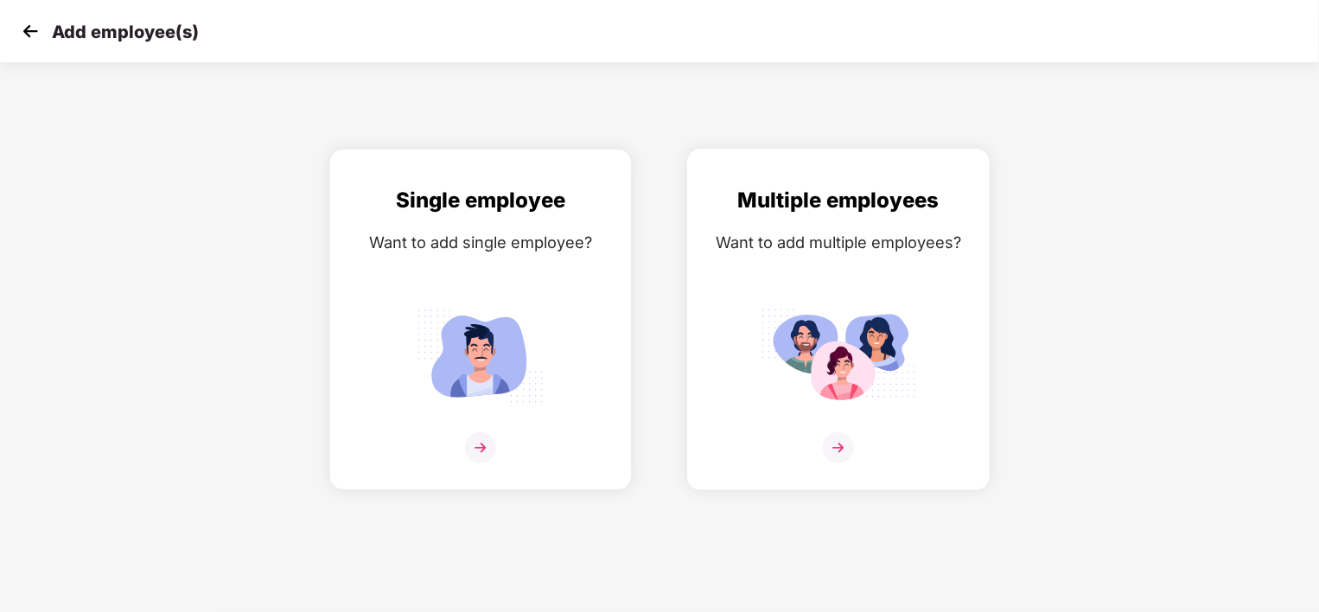
click at [791, 264] on div "Multiple employees Want to add multiple employees?" at bounding box center [839, 334] width 266 height 301
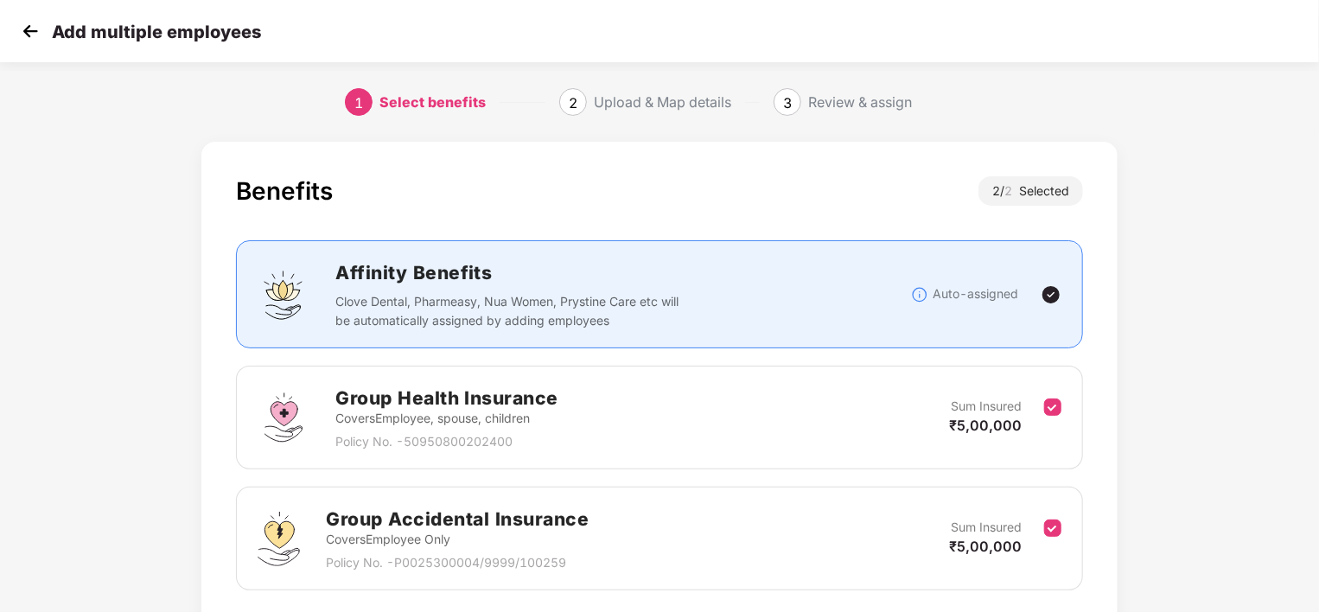
scroll to position [128, 0]
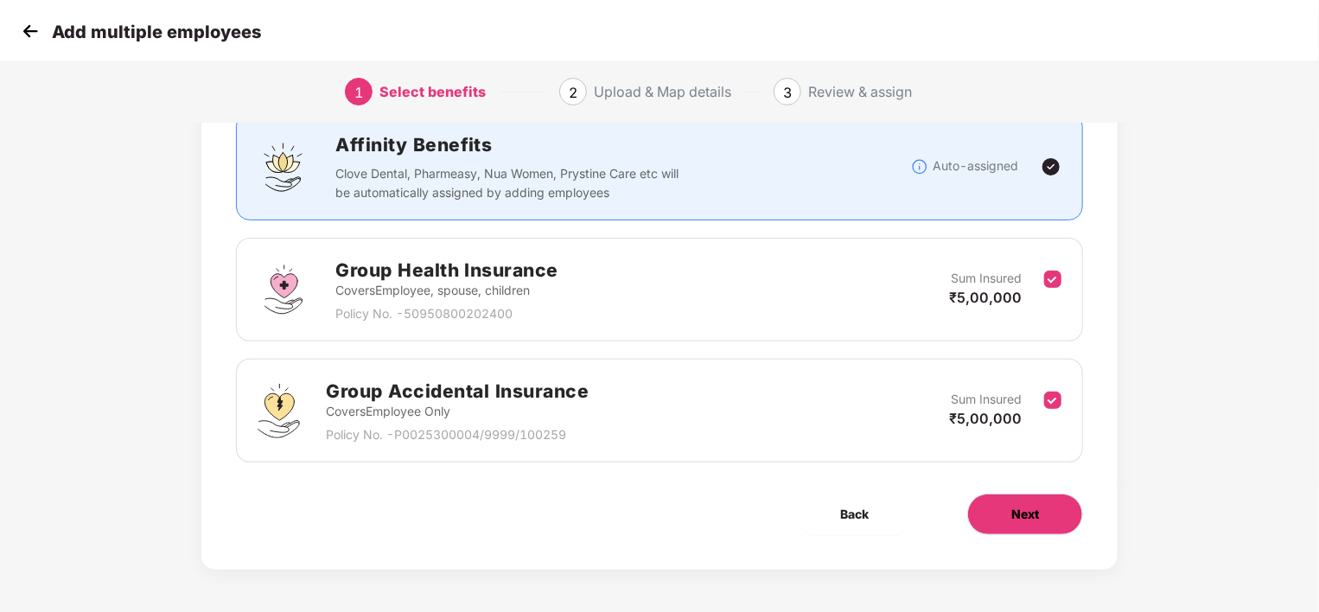
click at [1027, 519] on span "Next" at bounding box center [1026, 514] width 28 height 19
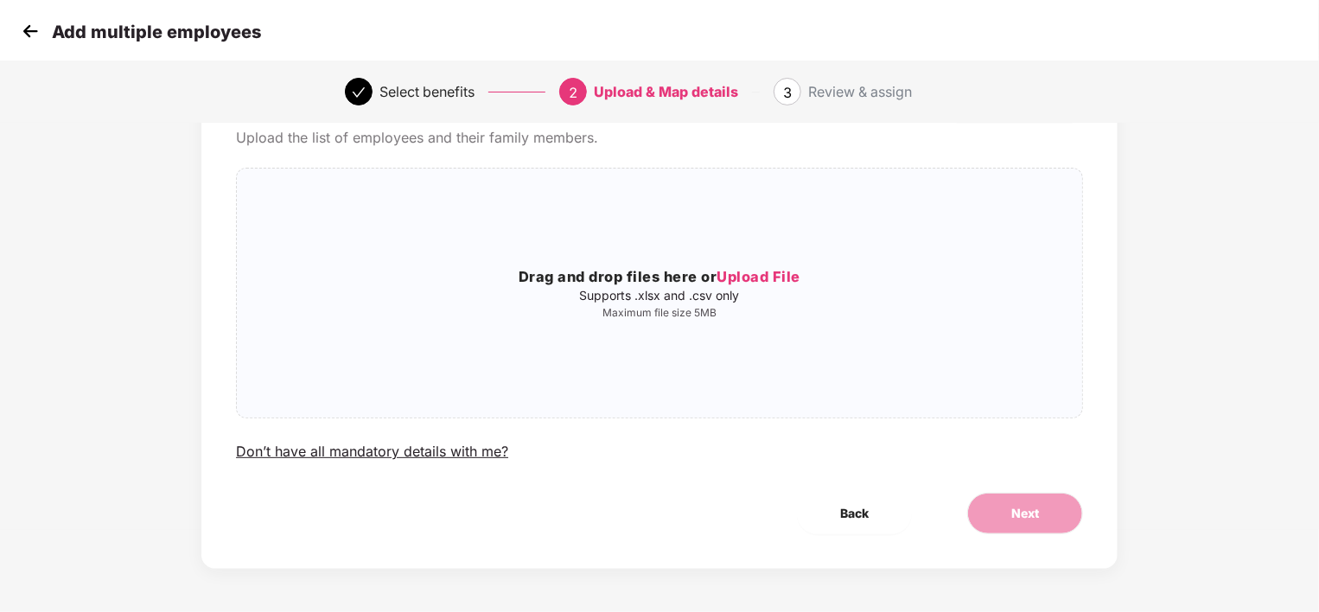
scroll to position [0, 0]
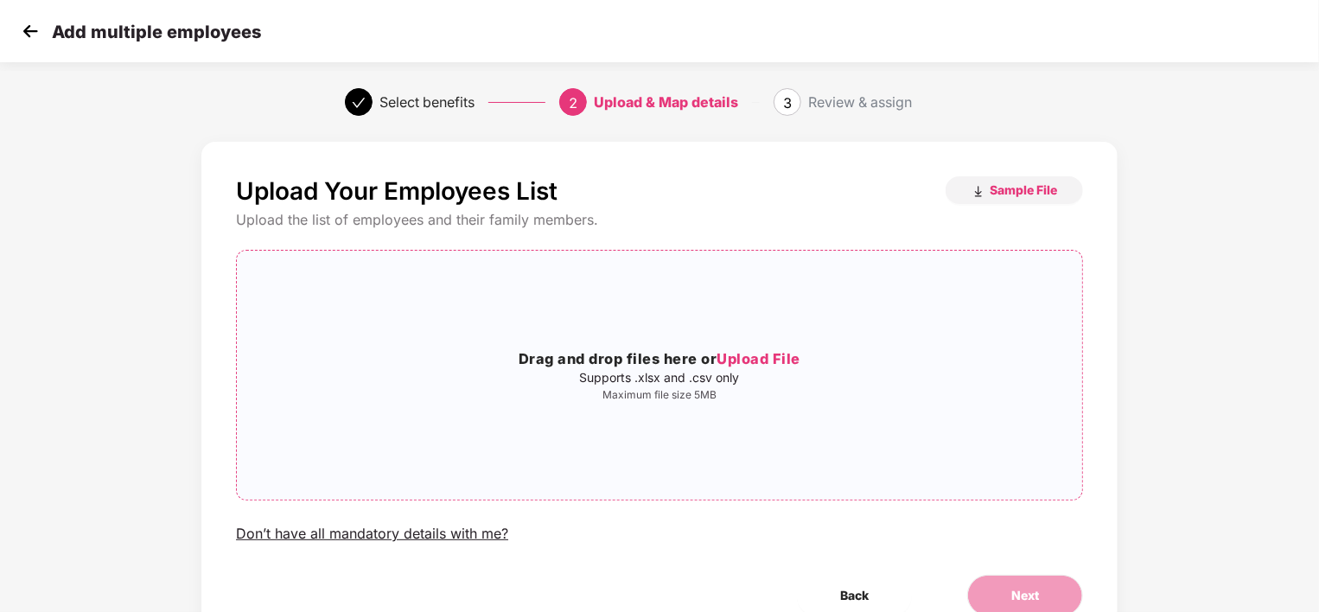
click at [752, 354] on span "Upload File" at bounding box center [759, 358] width 84 height 17
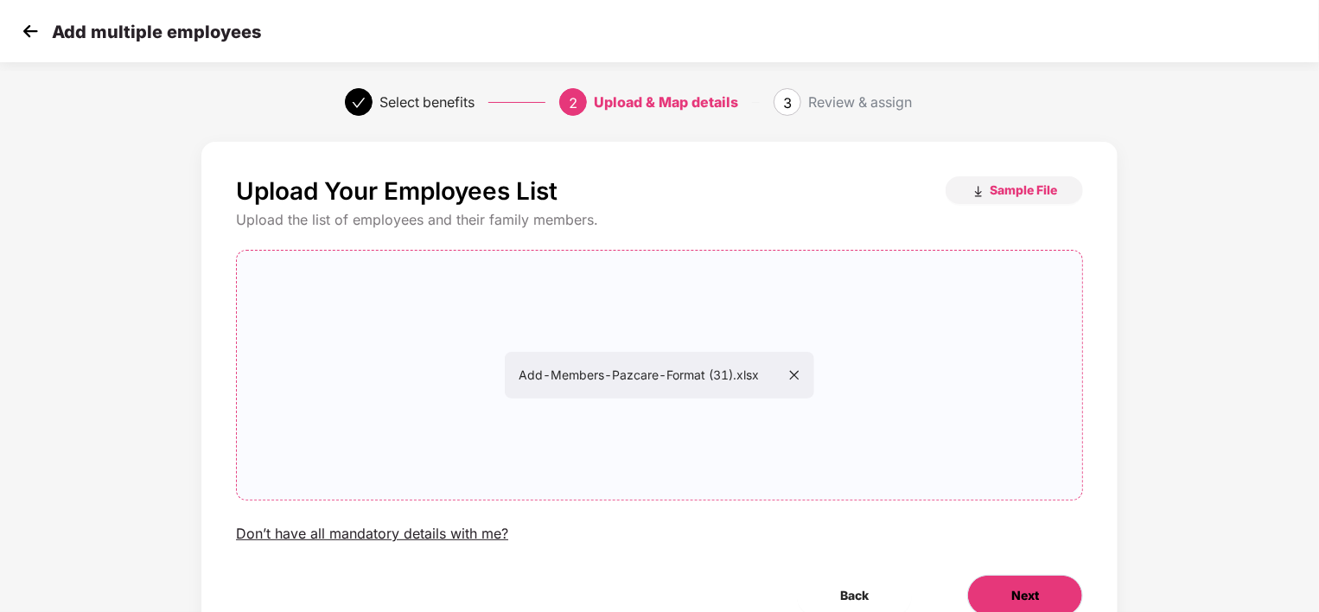
click at [1031, 595] on span "Next" at bounding box center [1026, 595] width 28 height 19
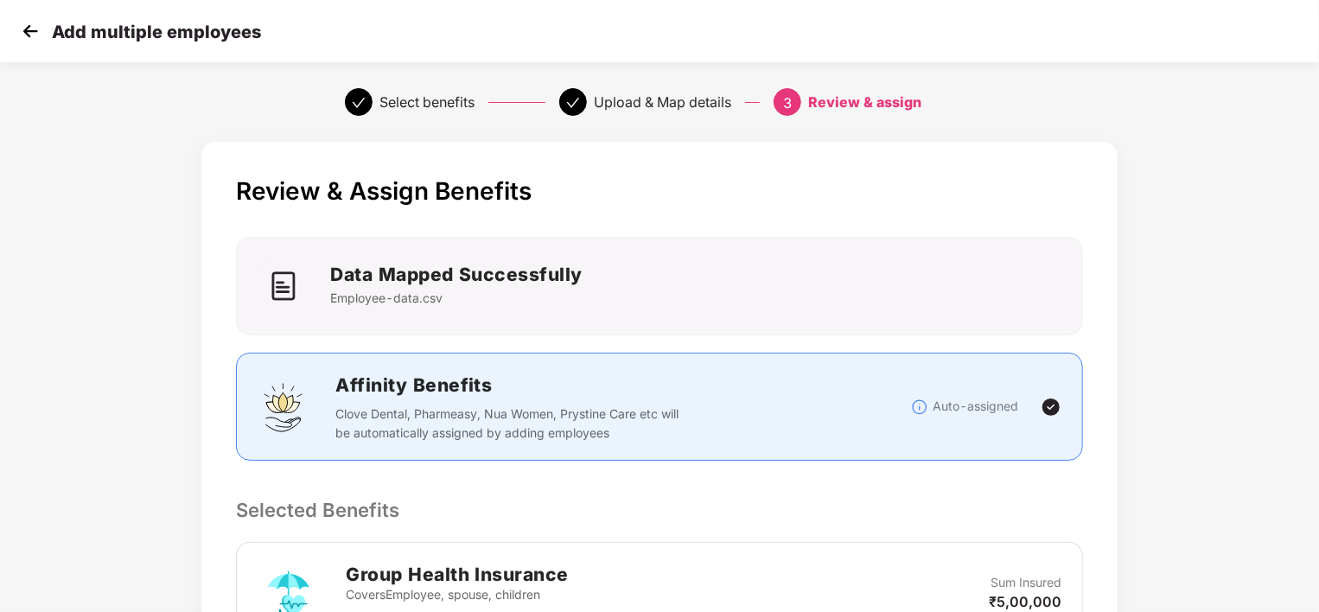
scroll to position [470, 0]
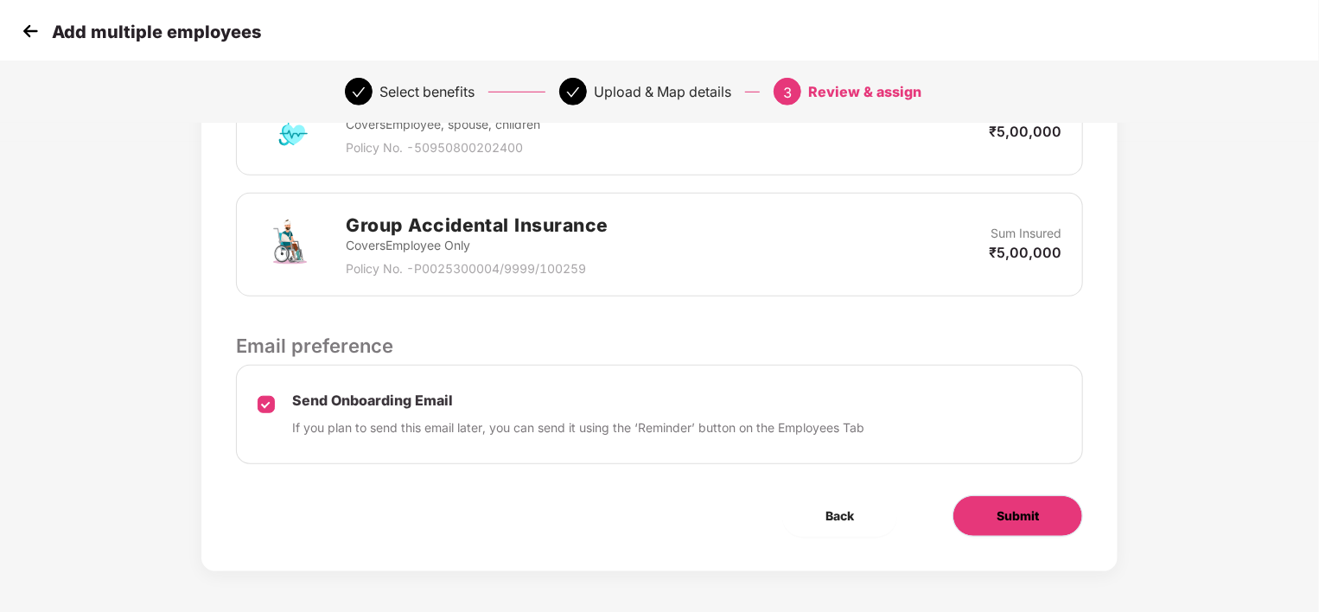
click at [990, 506] on button "Submit" at bounding box center [1018, 516] width 131 height 42
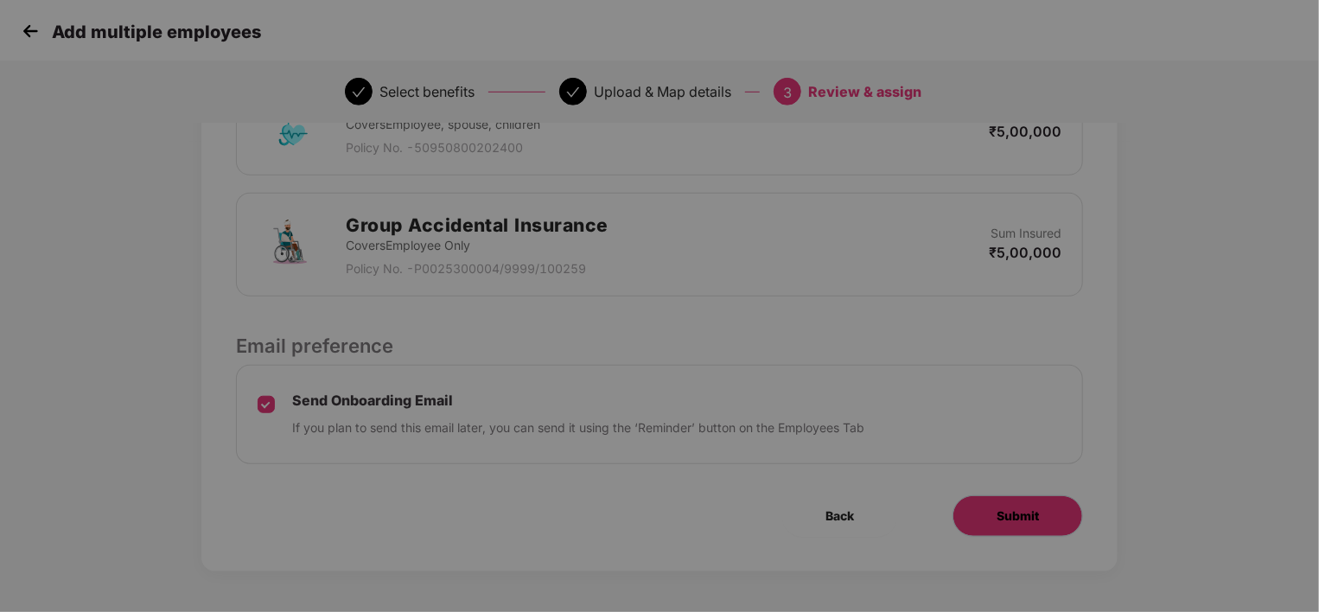
scroll to position [0, 0]
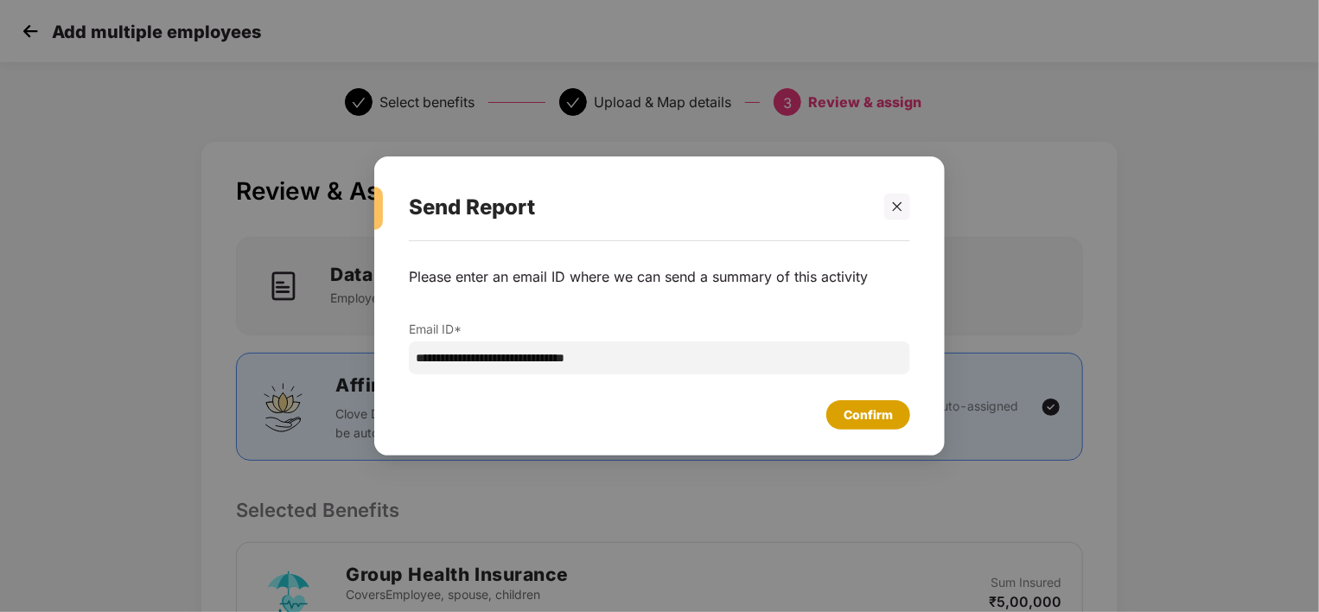
click at [864, 415] on div "Confirm" at bounding box center [868, 415] width 49 height 19
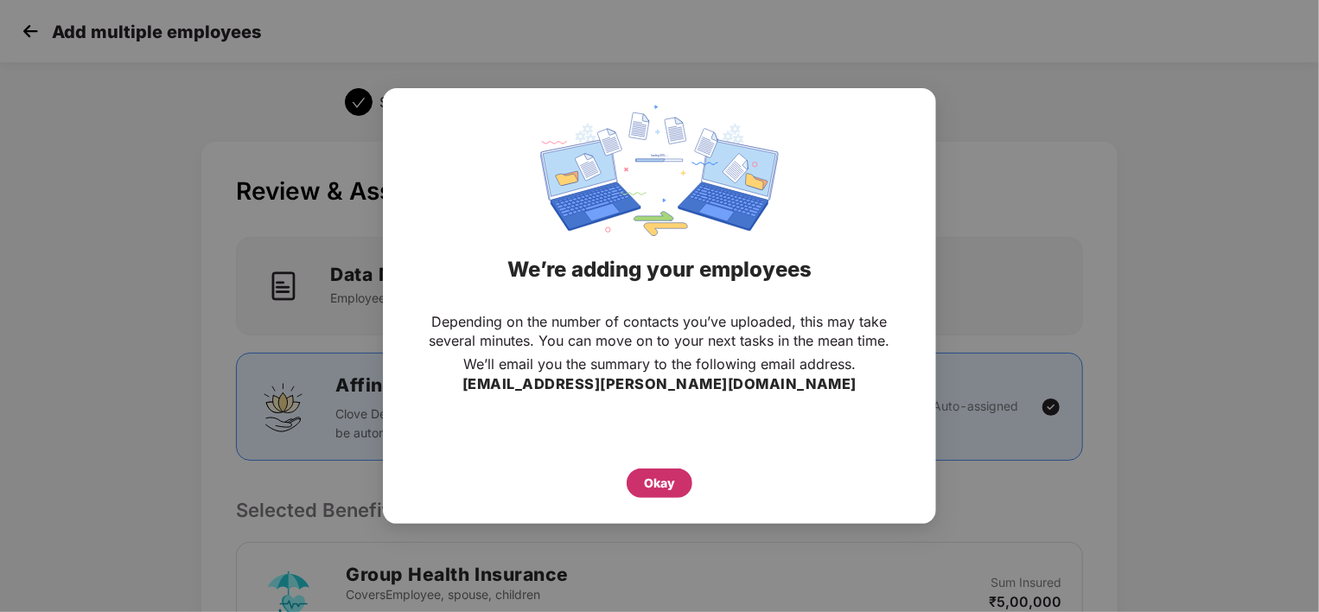
click at [649, 479] on div "Okay" at bounding box center [659, 483] width 31 height 19
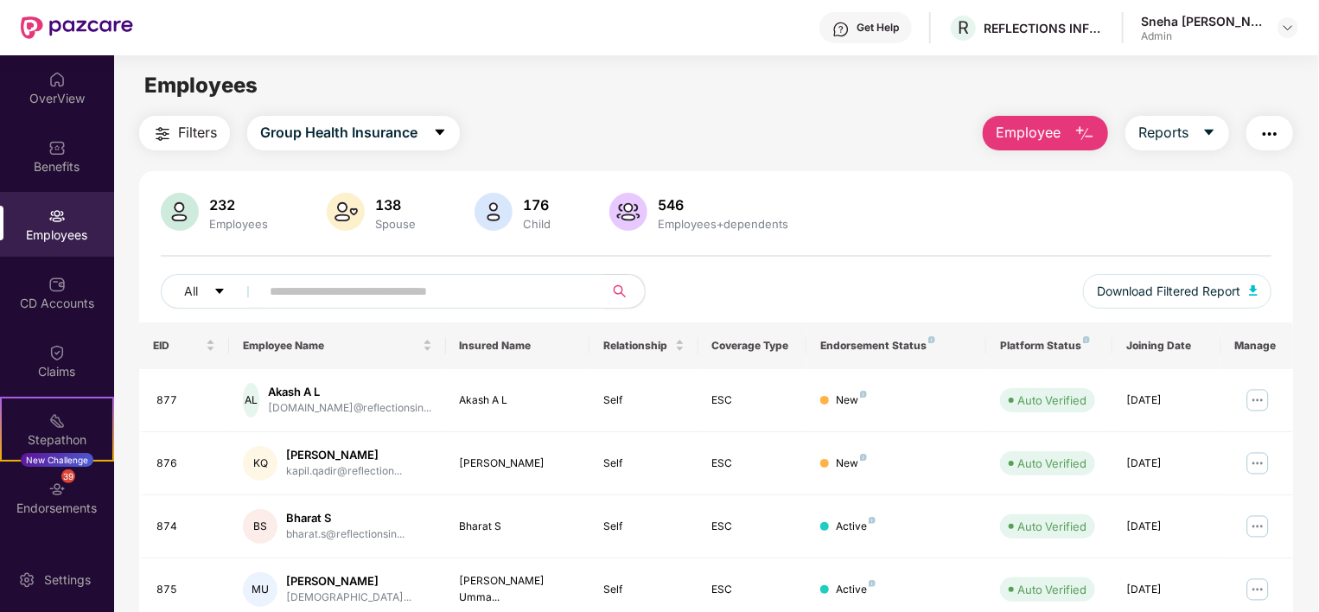
click at [437, 291] on input "text" at bounding box center [425, 291] width 310 height 26
click at [304, 288] on input "text" at bounding box center [425, 291] width 310 height 26
type input "*"
